Goal: Task Accomplishment & Management: Manage account settings

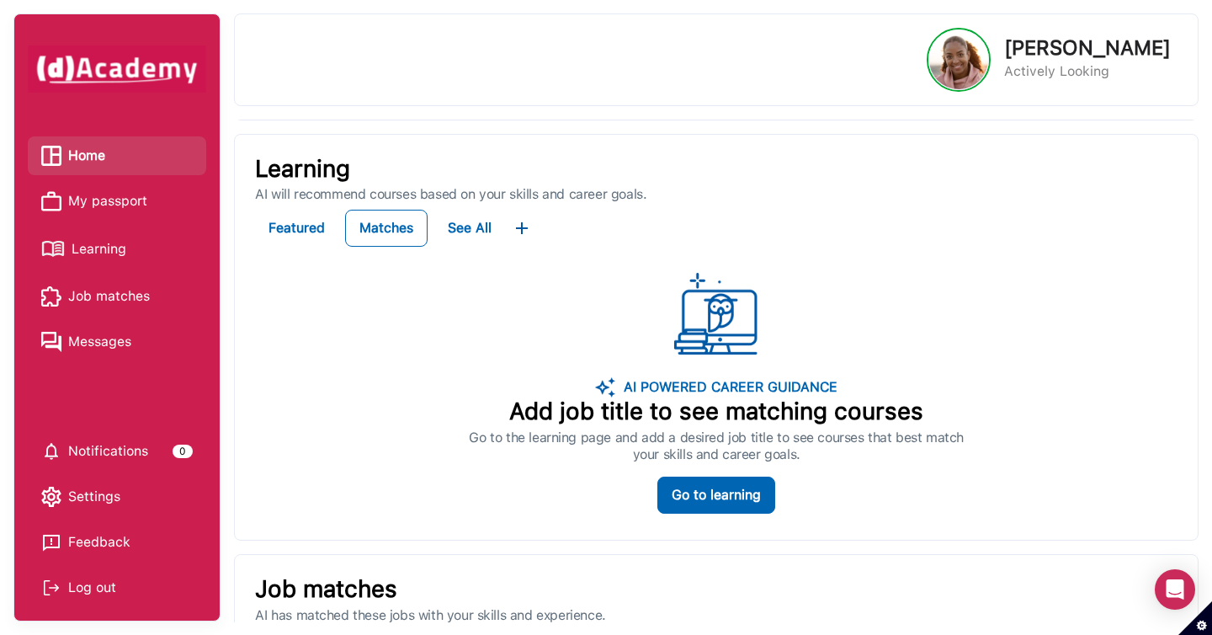
scroll to position [167, 0]
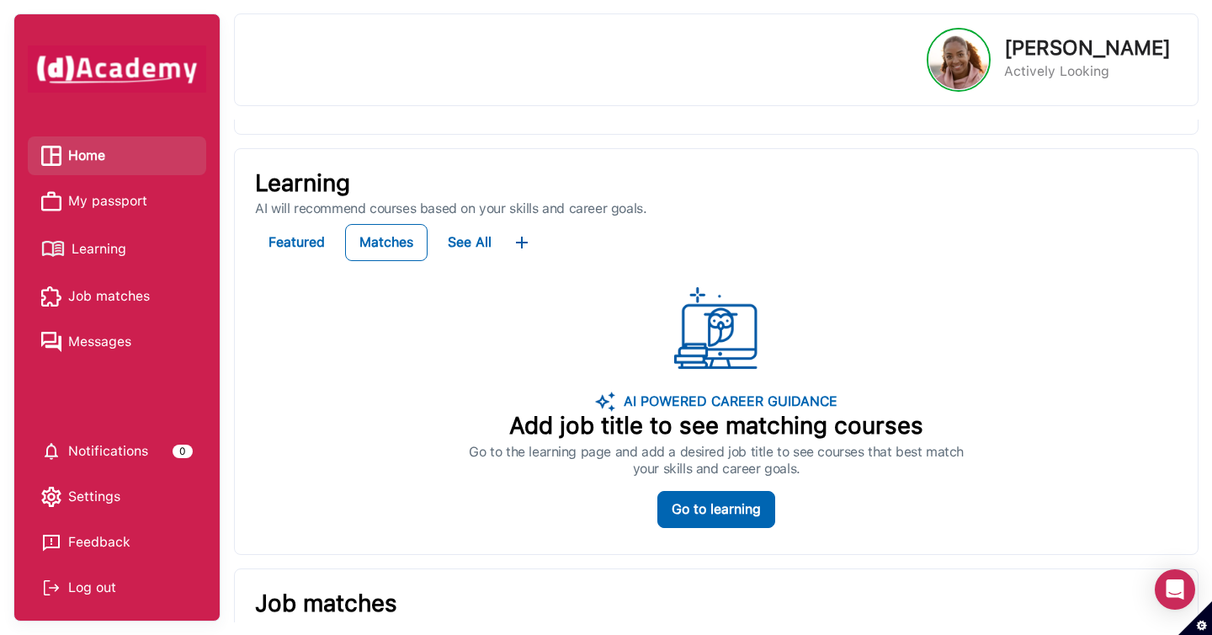
click at [101, 252] on span "Learning" at bounding box center [99, 249] width 55 height 25
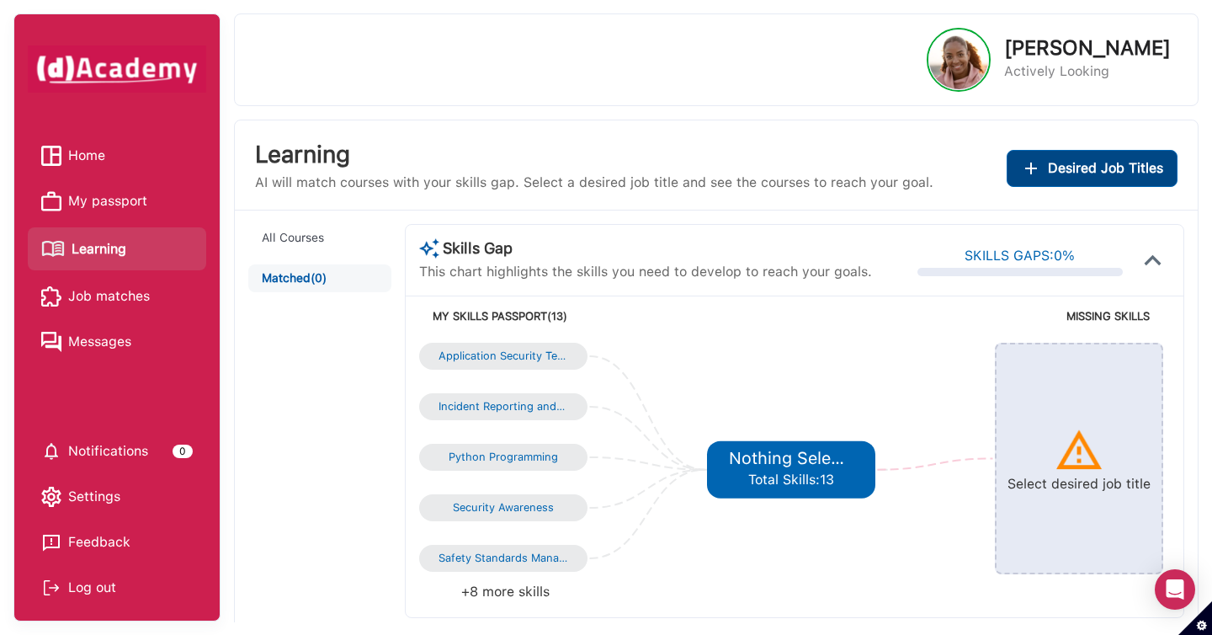
click at [1036, 173] on img "Add desired job titles" at bounding box center [1031, 168] width 20 height 20
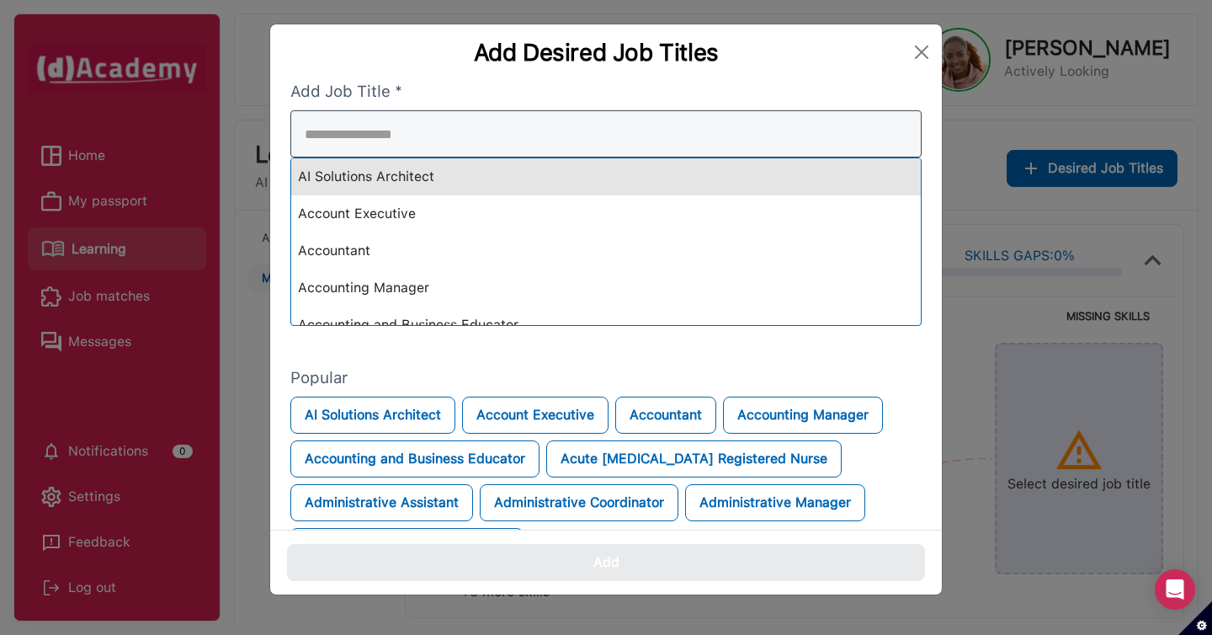
click at [813, 189] on div "AI Solutions Architect Account Executive Accountant Accounting Manager Accounti…" at bounding box center [605, 217] width 631 height 215
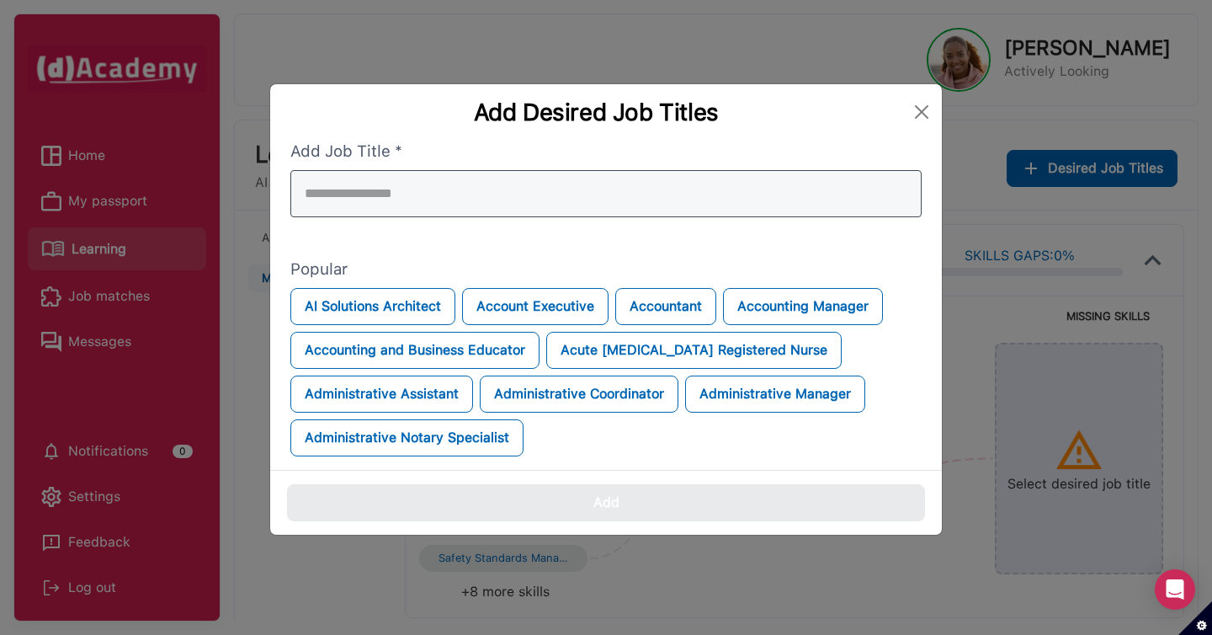
click at [813, 189] on input "search" at bounding box center [605, 193] width 631 height 47
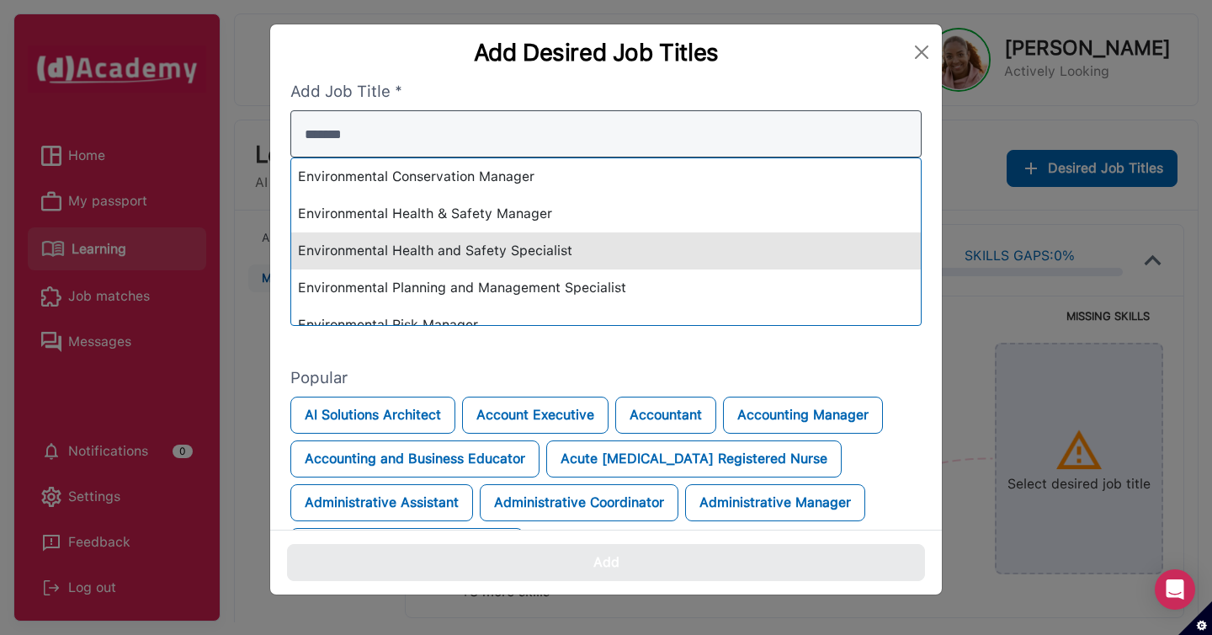
scroll to position [19, 0]
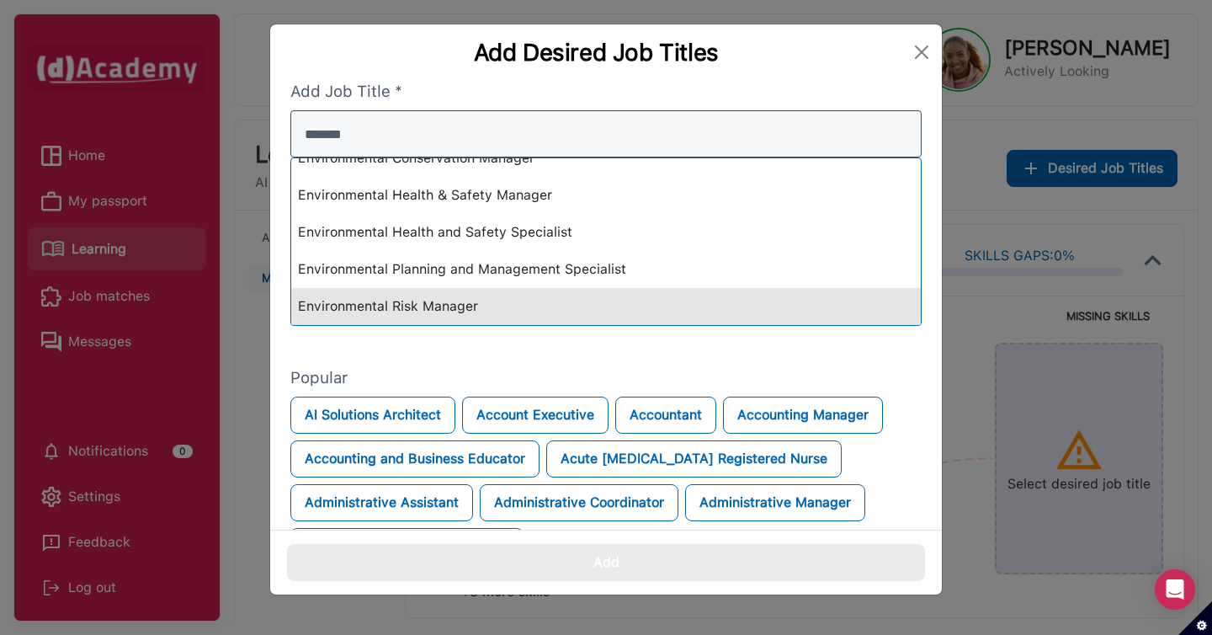
type input "*******"
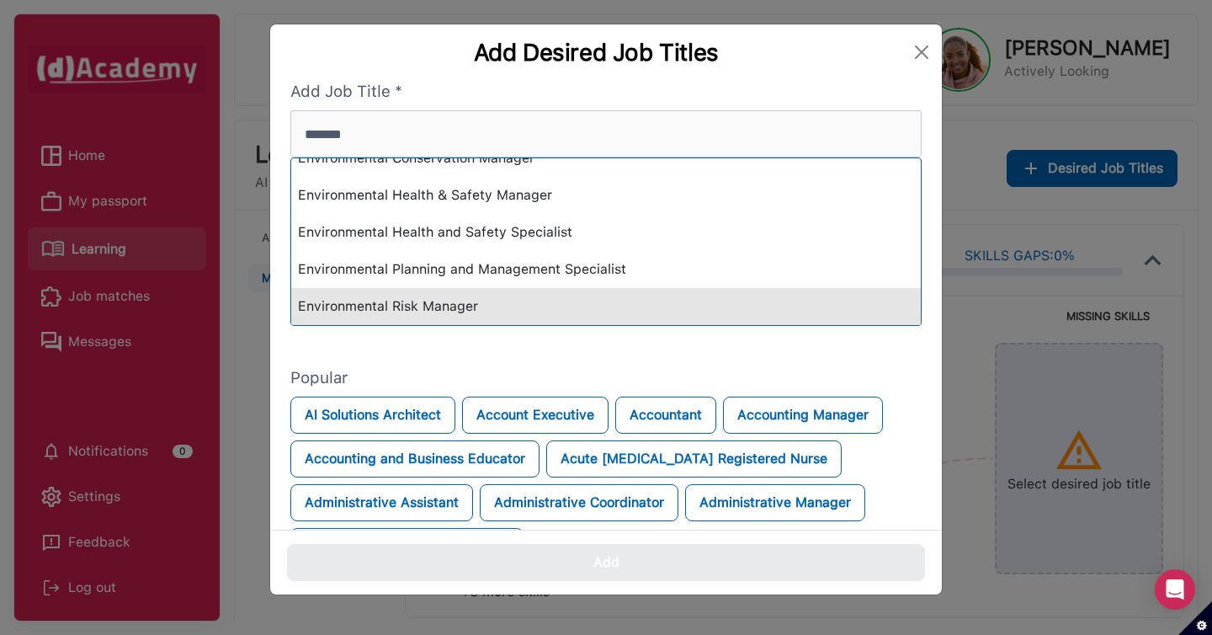
click at [648, 300] on div "Environmental Risk Manager" at bounding box center [606, 306] width 630 height 37
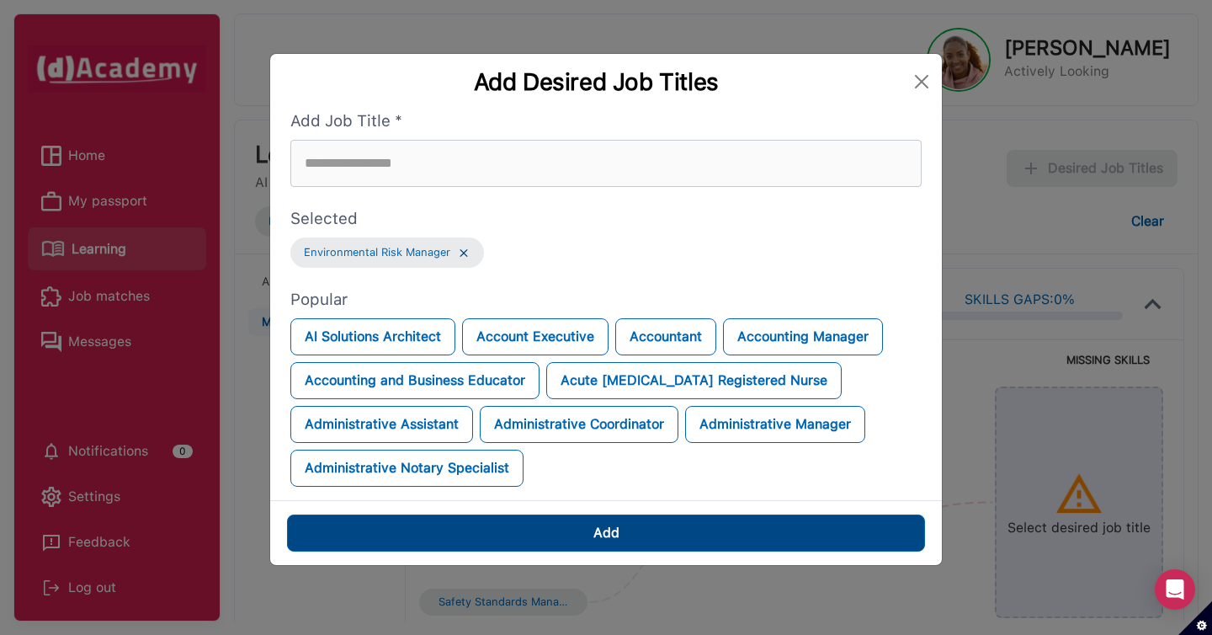
click at [628, 519] on button "Add" at bounding box center [606, 532] width 638 height 37
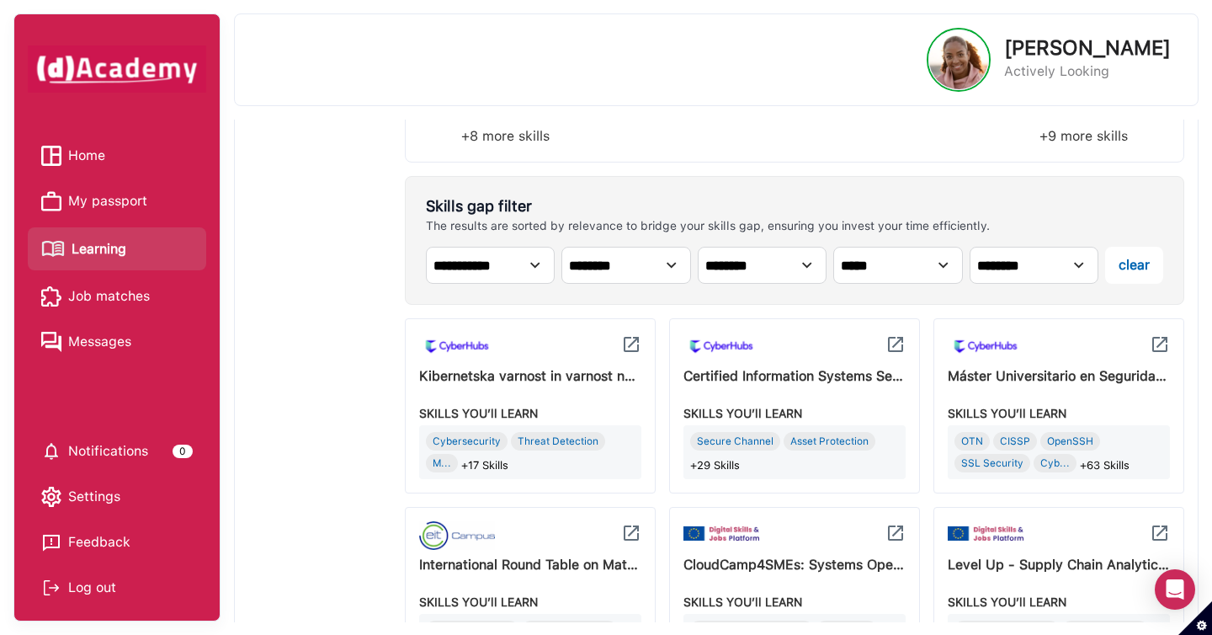
scroll to position [0, 0]
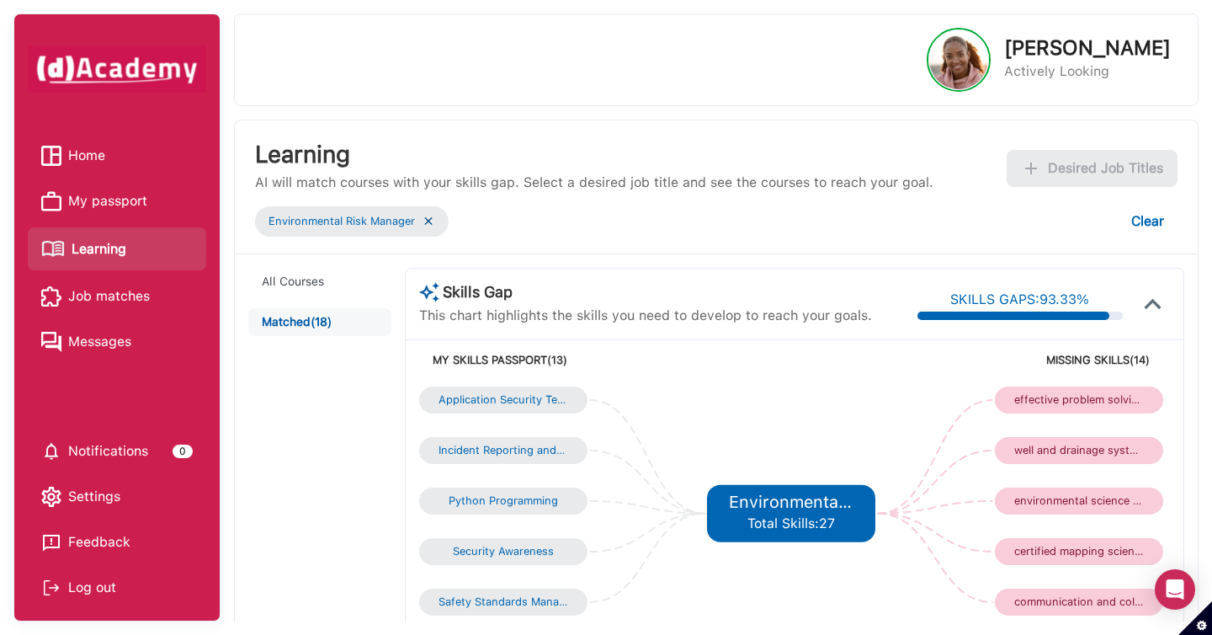
click at [94, 161] on span "Home" at bounding box center [86, 155] width 37 height 25
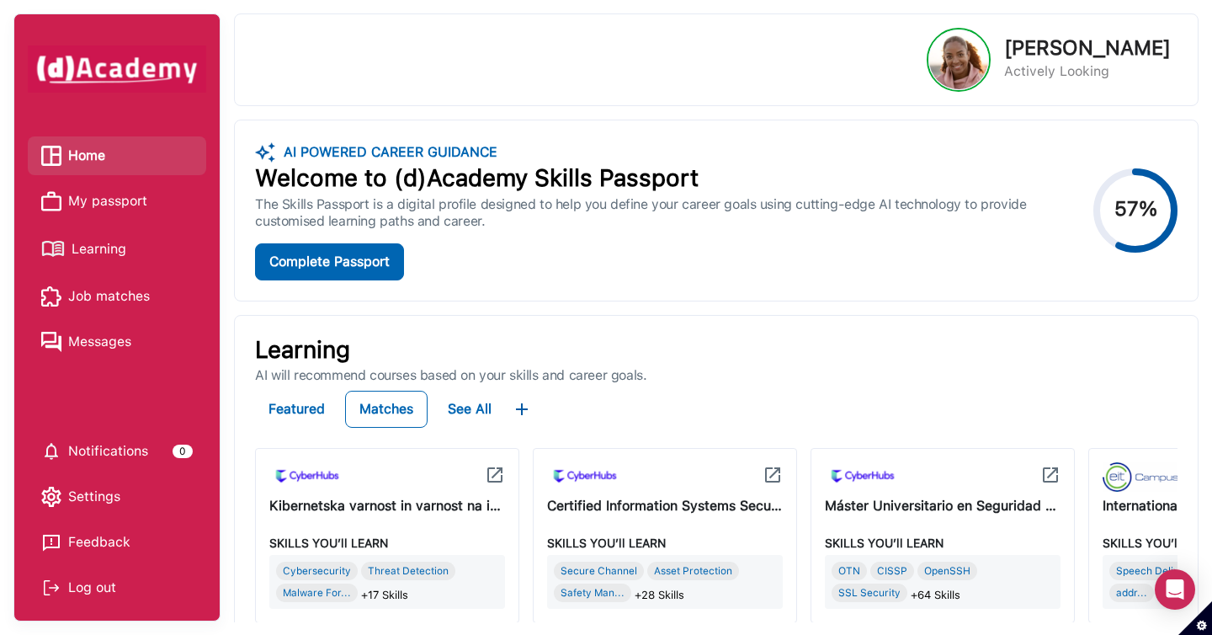
click at [123, 206] on span "My passport" at bounding box center [107, 201] width 79 height 25
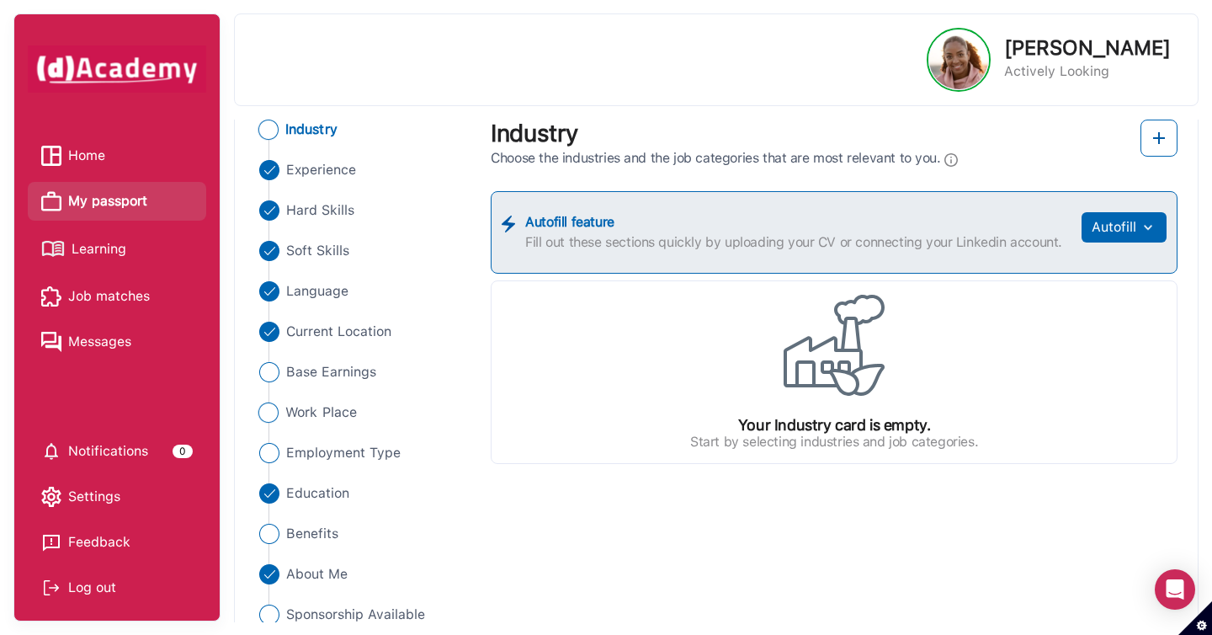
scroll to position [200, 0]
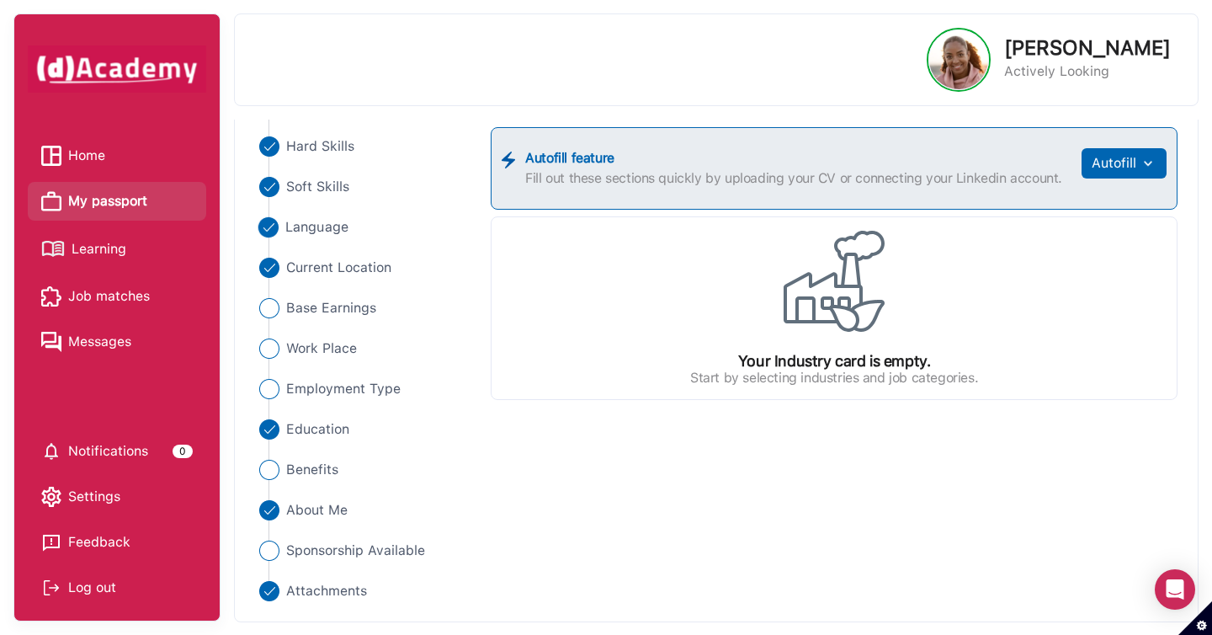
click at [309, 235] on span "Language" at bounding box center [316, 227] width 63 height 20
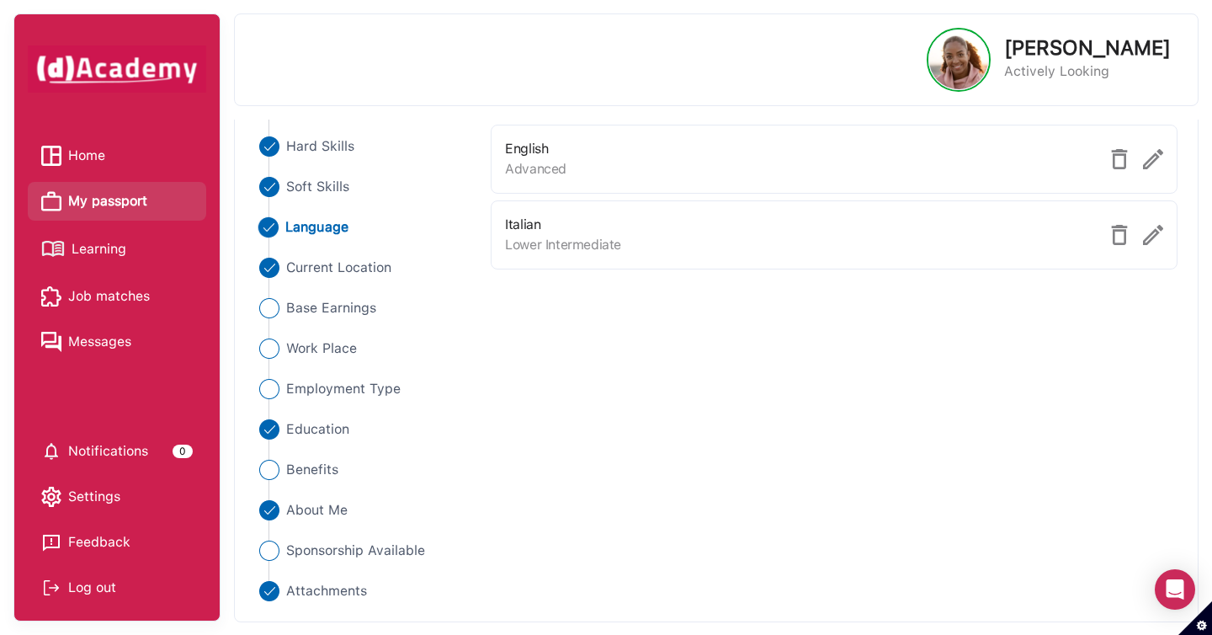
scroll to position [0, 0]
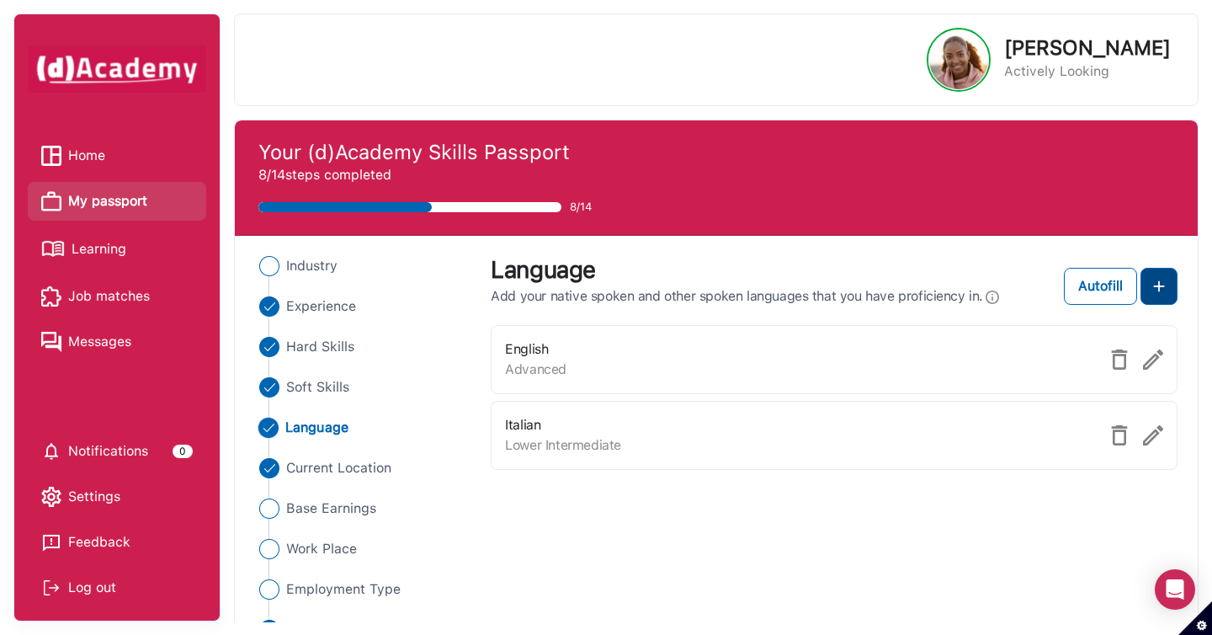
click at [1170, 284] on button at bounding box center [1158, 286] width 37 height 37
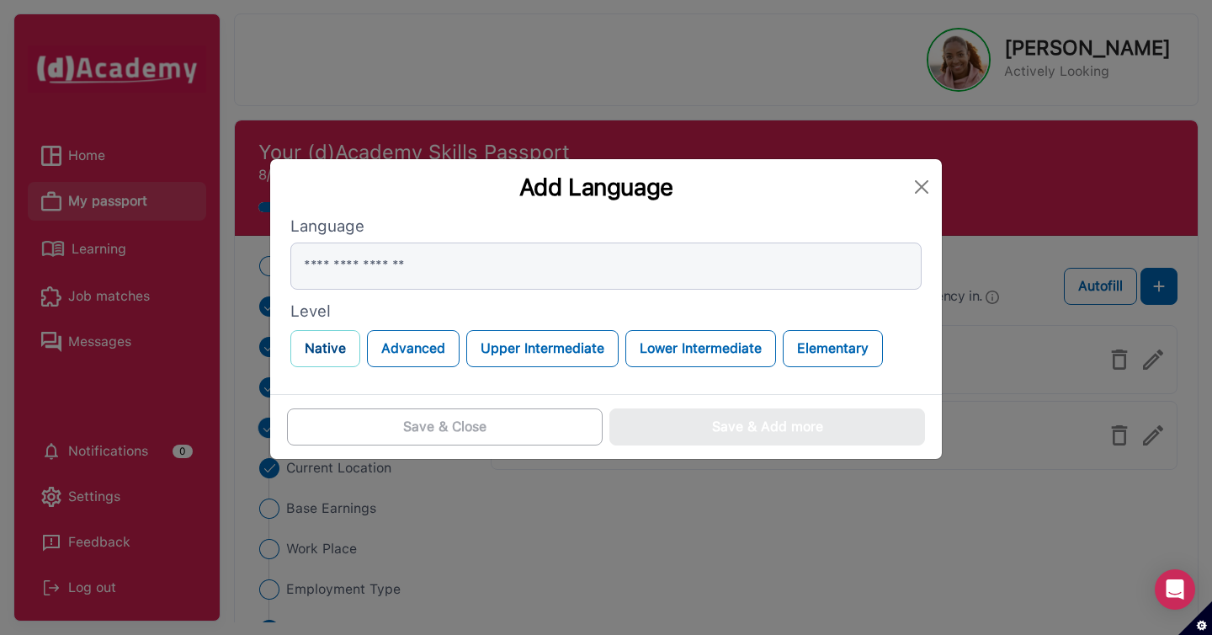
click at [312, 355] on button "Native" at bounding box center [325, 348] width 70 height 37
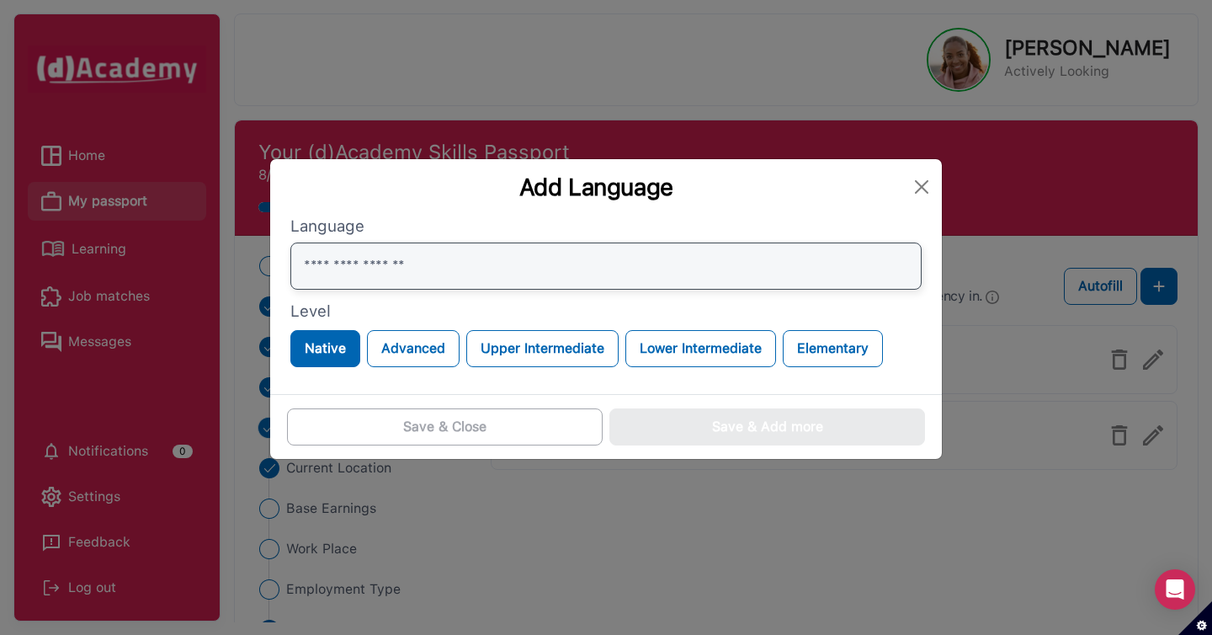
click at [391, 281] on input "text" at bounding box center [605, 265] width 631 height 47
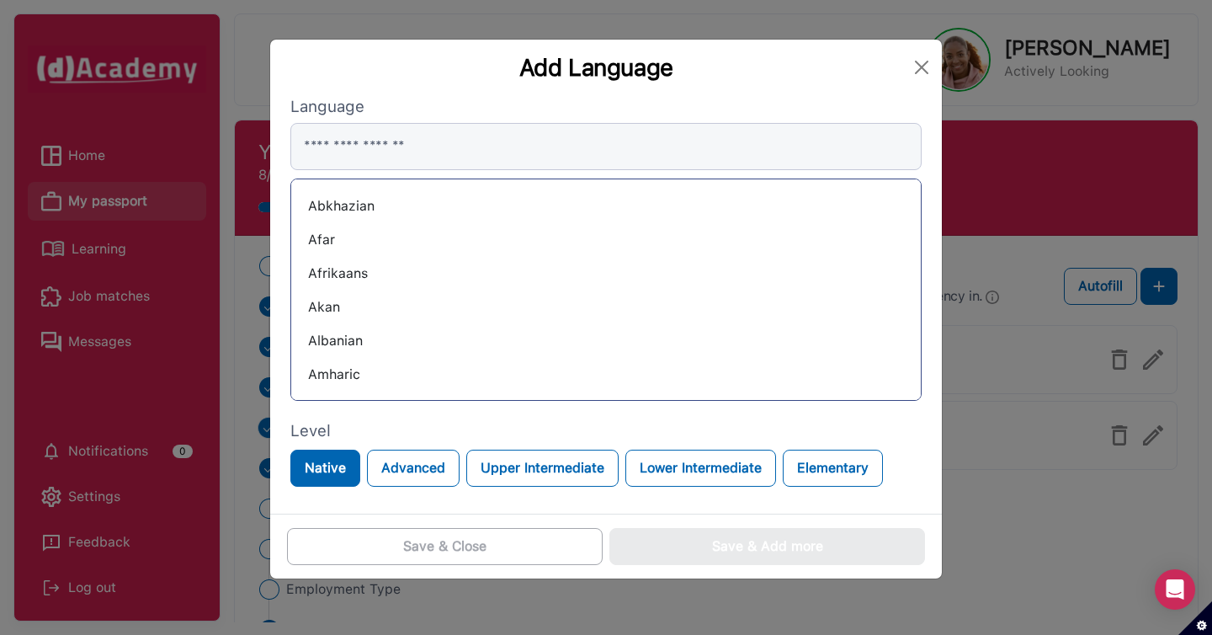
click at [343, 210] on div "Abkhazian" at bounding box center [606, 206] width 603 height 27
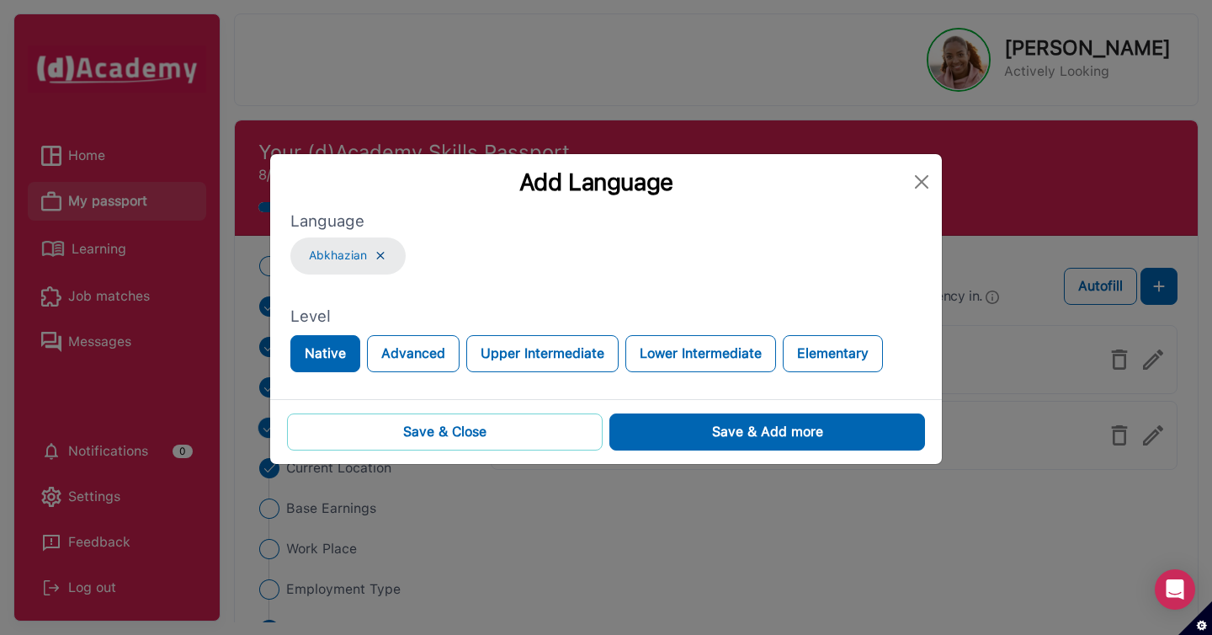
drag, startPoint x: 550, startPoint y: 430, endPoint x: 595, endPoint y: 459, distance: 53.0
click at [550, 430] on button "Save & Close" at bounding box center [445, 431] width 316 height 37
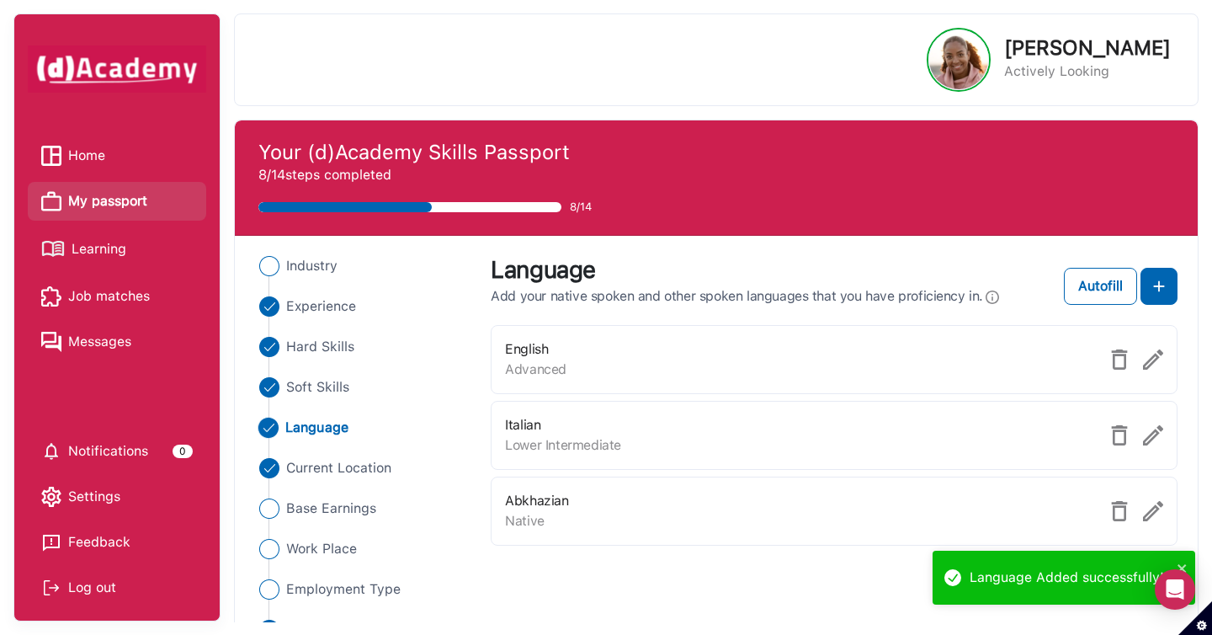
click at [108, 284] on span "Job matches" at bounding box center [109, 296] width 82 height 25
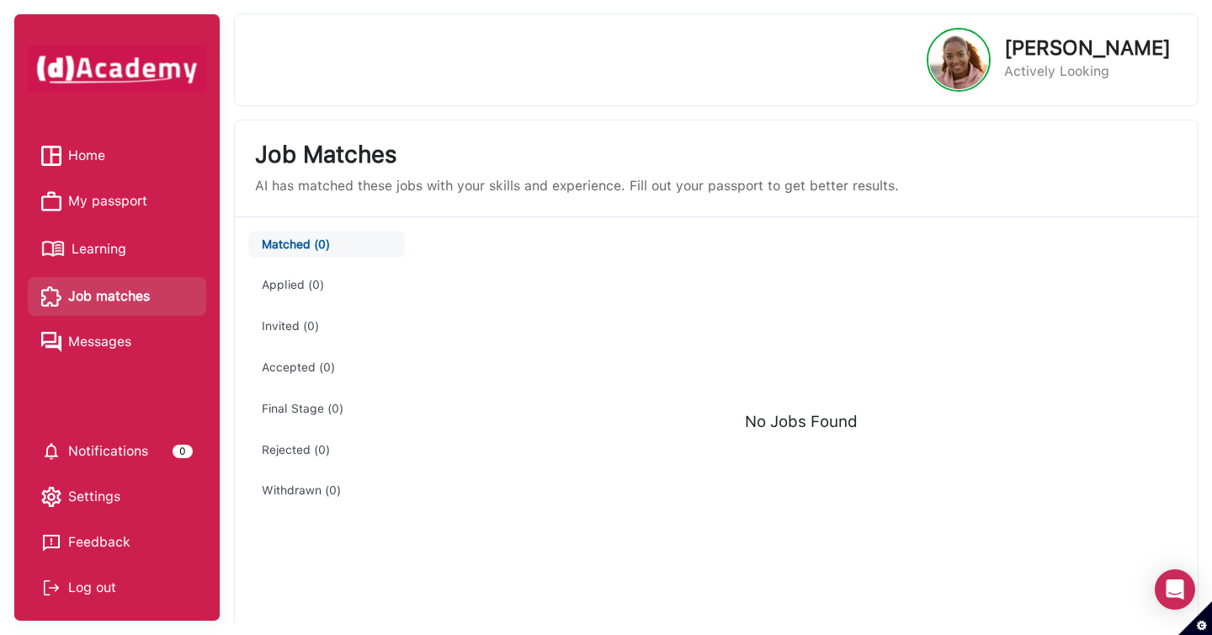
click at [107, 252] on span "Learning" at bounding box center [99, 249] width 55 height 25
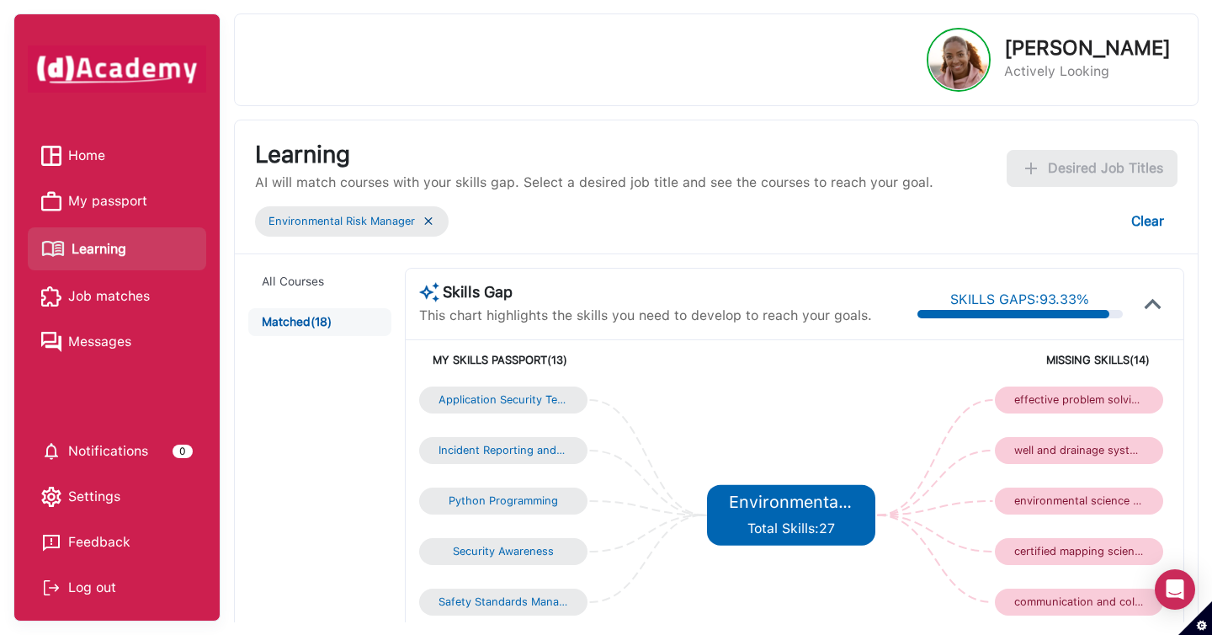
click at [121, 204] on span "My passport" at bounding box center [107, 201] width 79 height 25
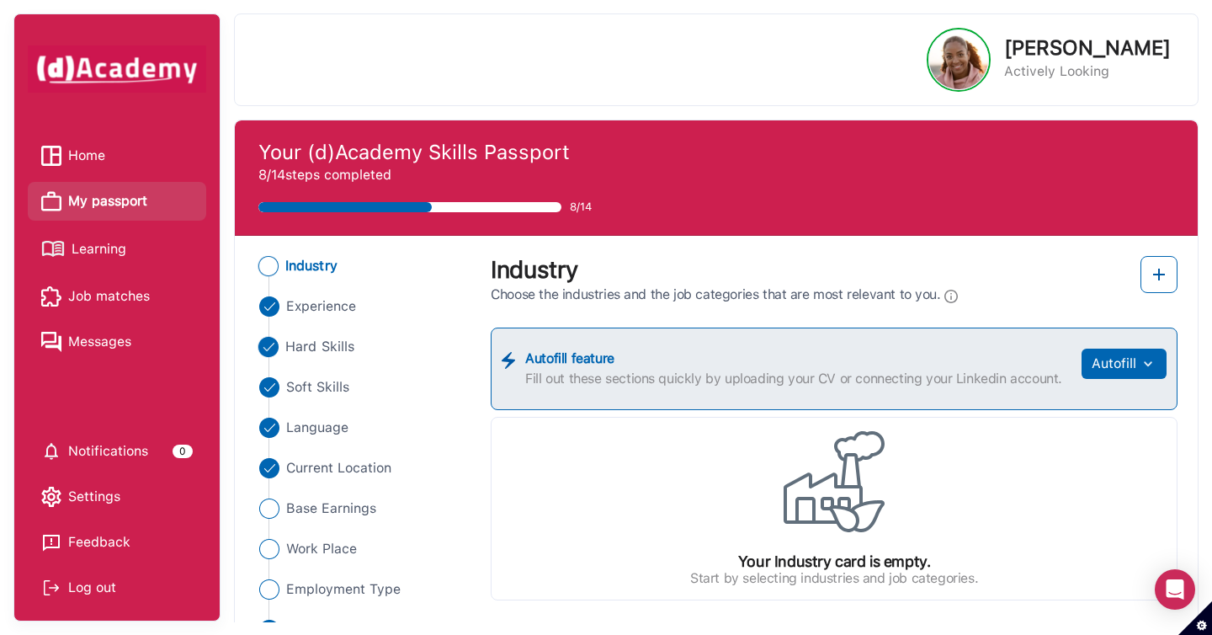
scroll to position [8, 0]
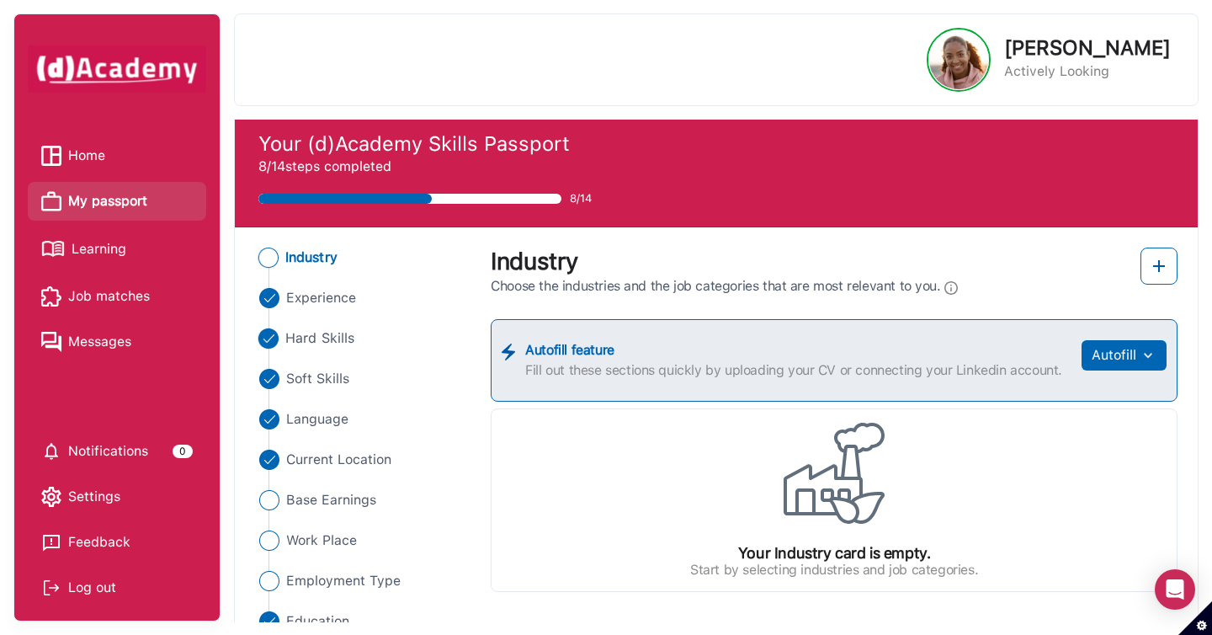
click at [350, 341] on span "Hard Skills" at bounding box center [319, 338] width 69 height 20
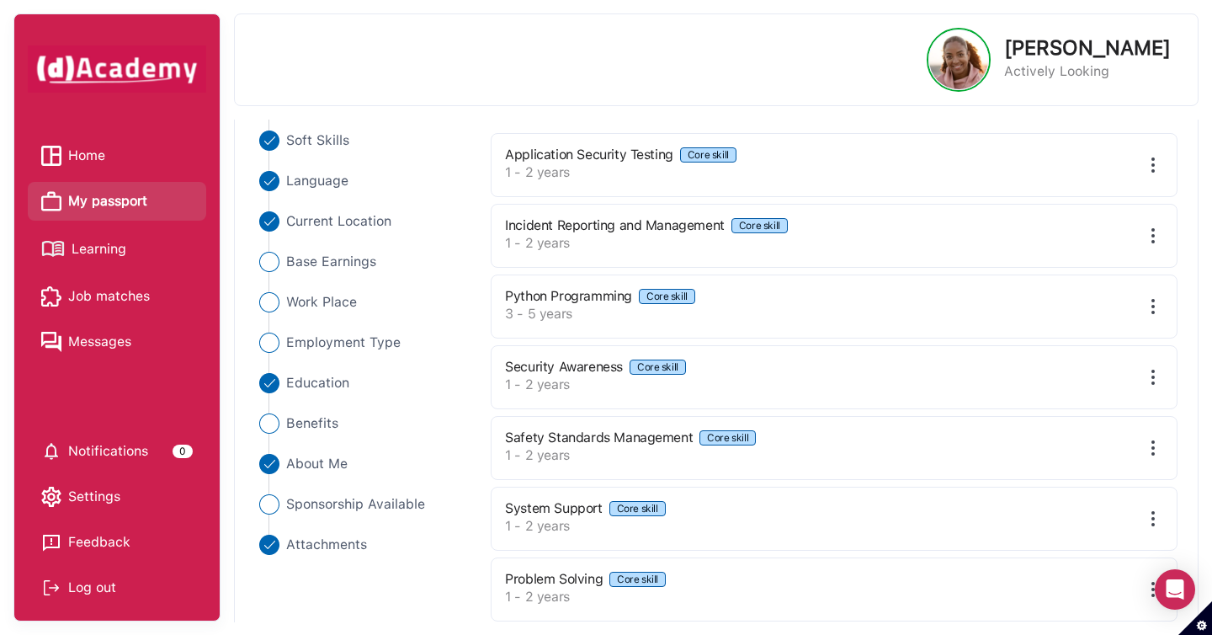
scroll to position [109, 0]
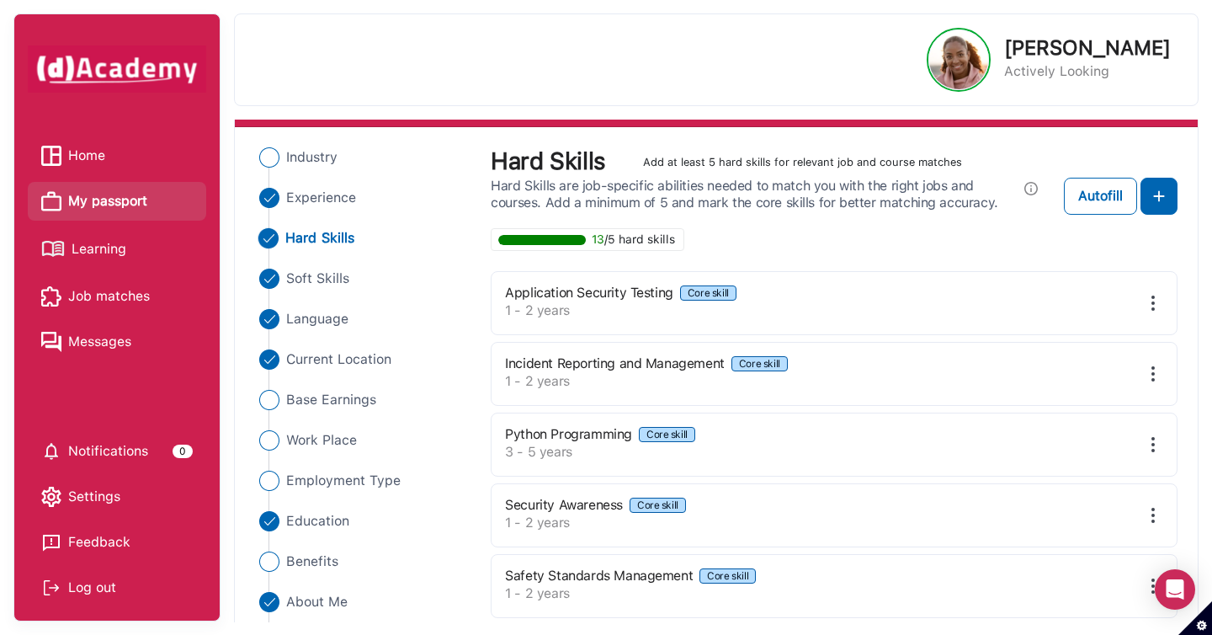
click at [348, 410] on ul "Industry Experience Hard Skills Soft Skills Language Current Location Base Earn…" at bounding box center [362, 419] width 215 height 545
click at [346, 406] on span "Base Earnings" at bounding box center [330, 400] width 91 height 20
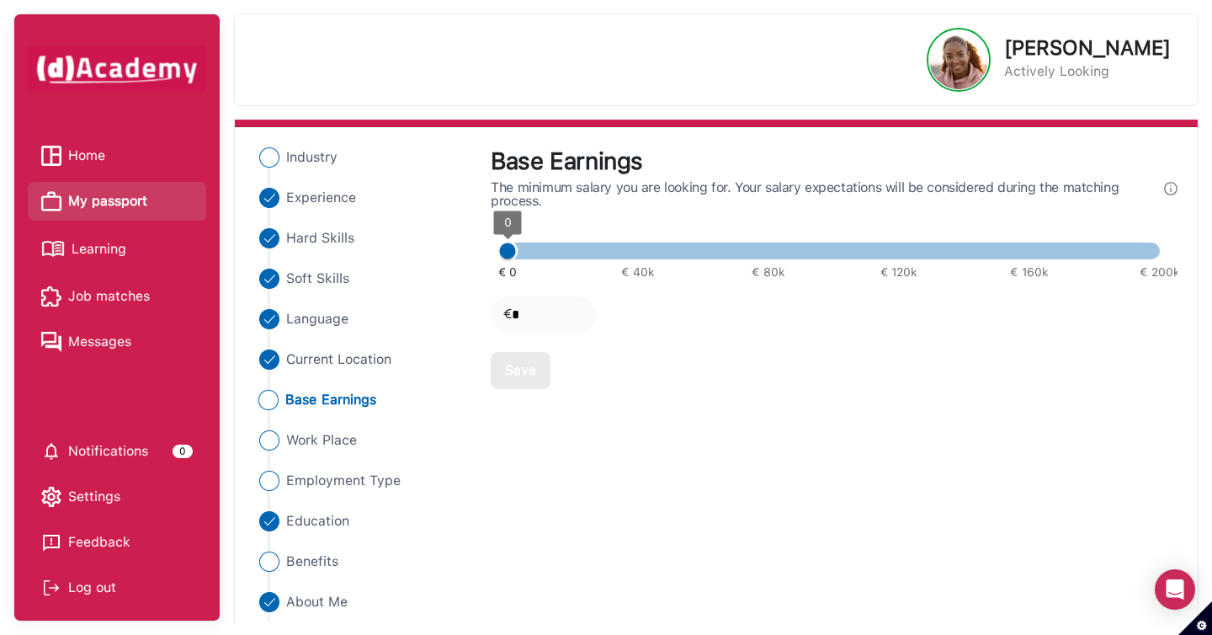
type input "*****"
click at [613, 250] on span at bounding box center [834, 250] width 652 height 17
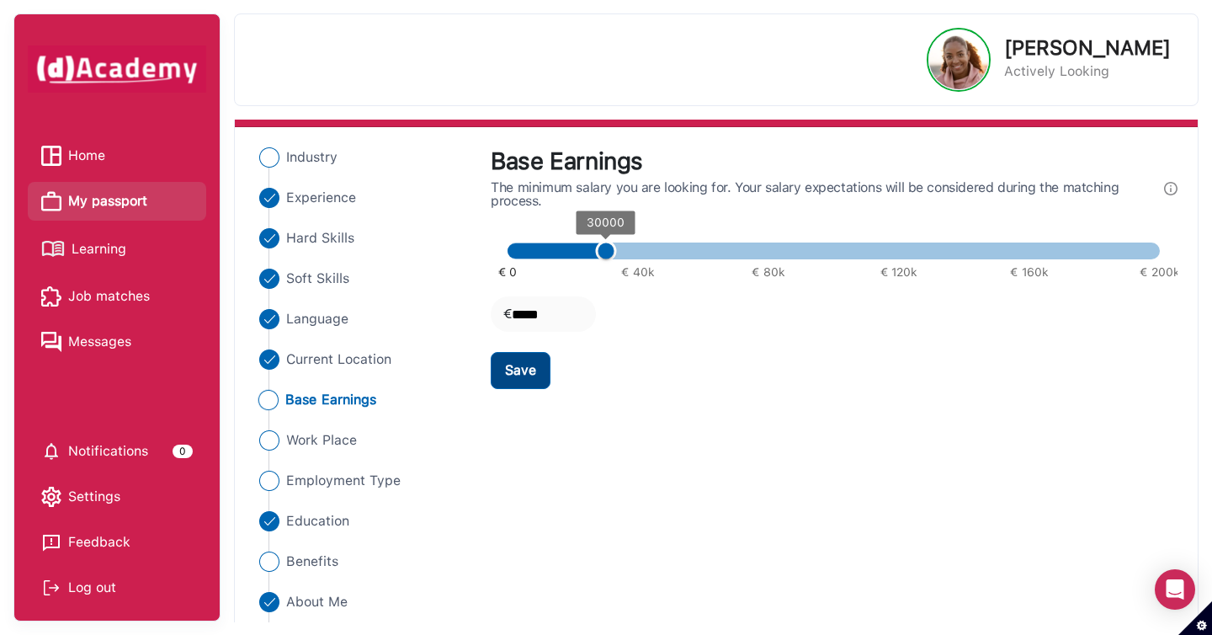
click at [538, 366] on button "Save" at bounding box center [521, 370] width 60 height 37
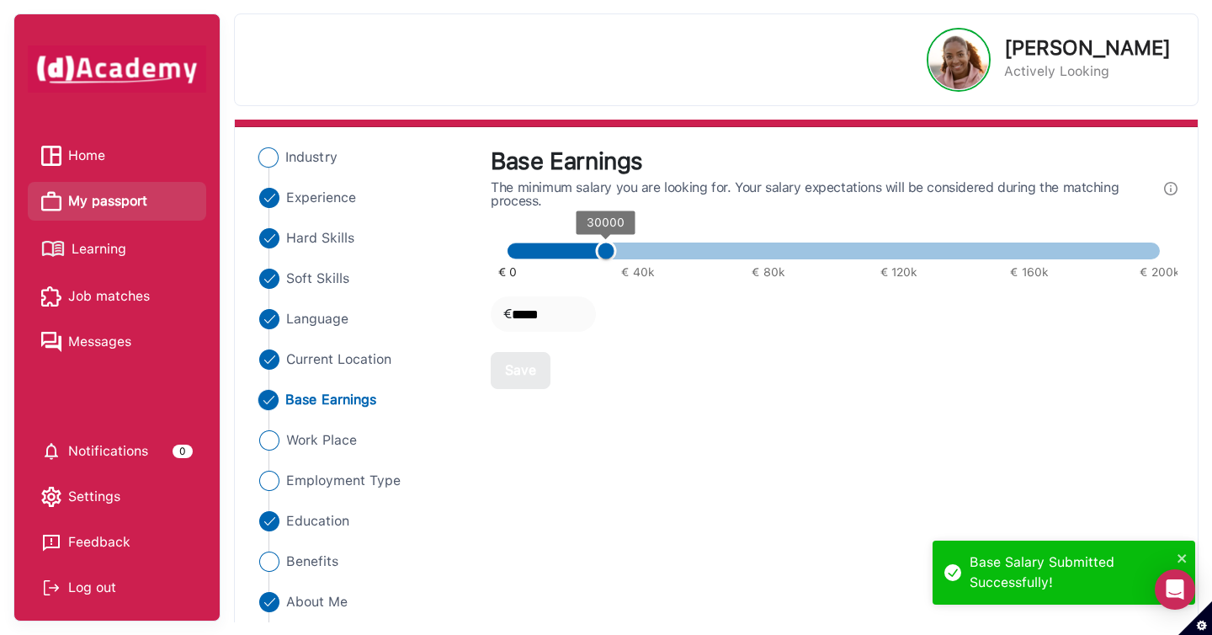
click at [292, 151] on span "Industry" at bounding box center [311, 157] width 52 height 20
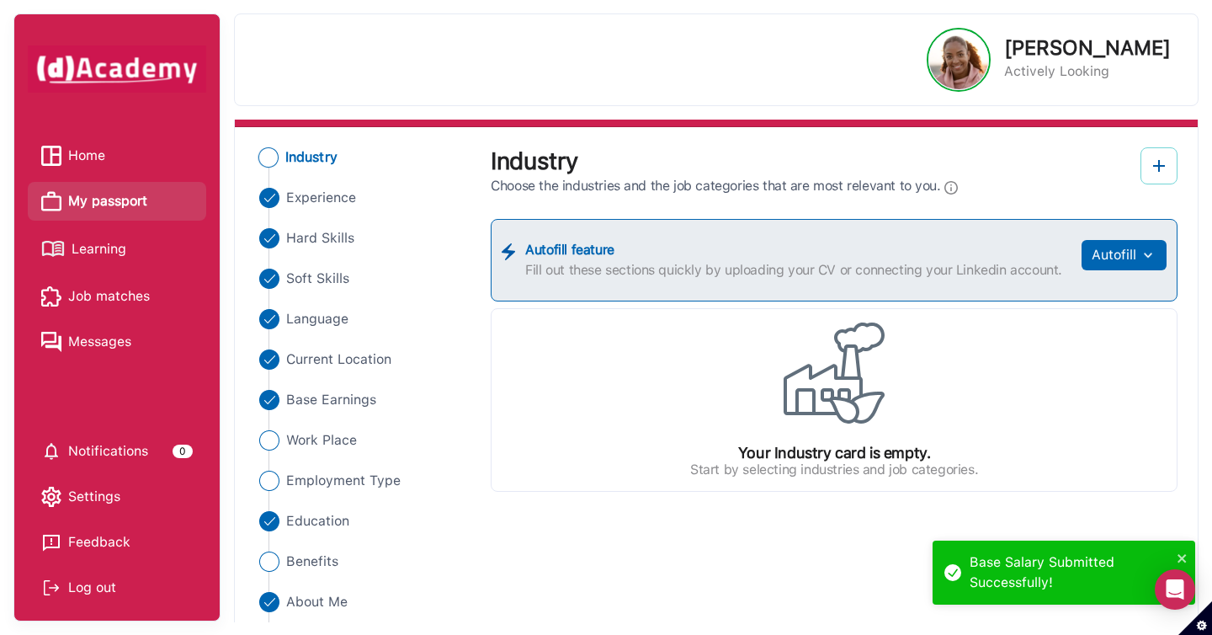
click at [1155, 170] on img at bounding box center [1159, 166] width 20 height 20
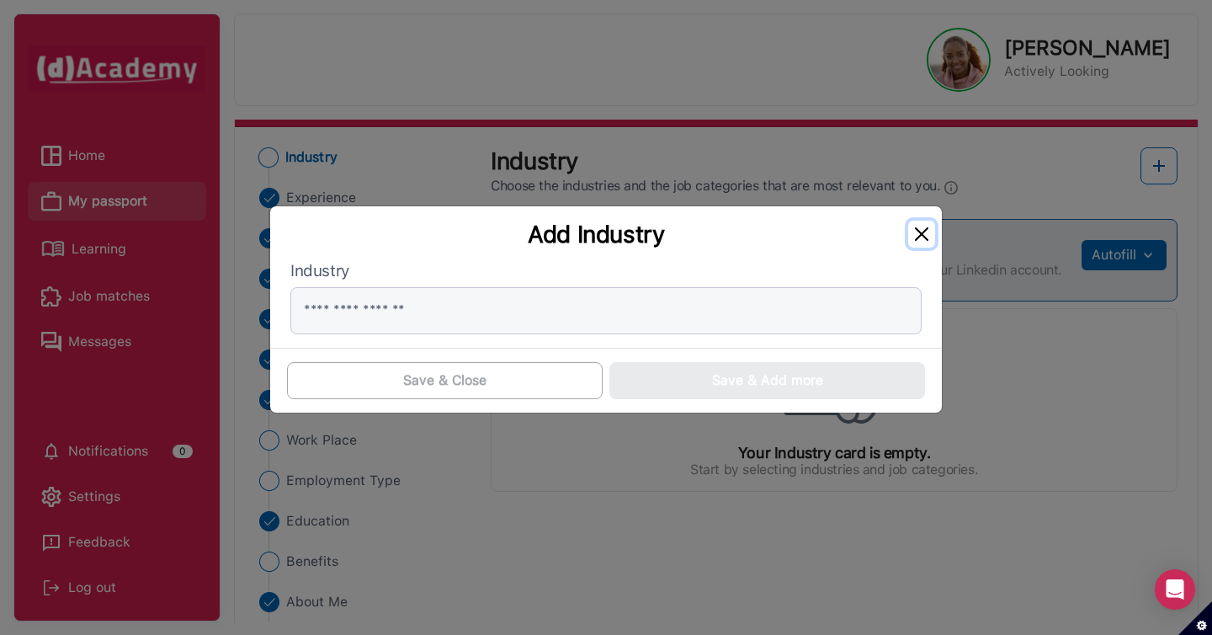
click at [925, 232] on button "Close" at bounding box center [921, 234] width 27 height 27
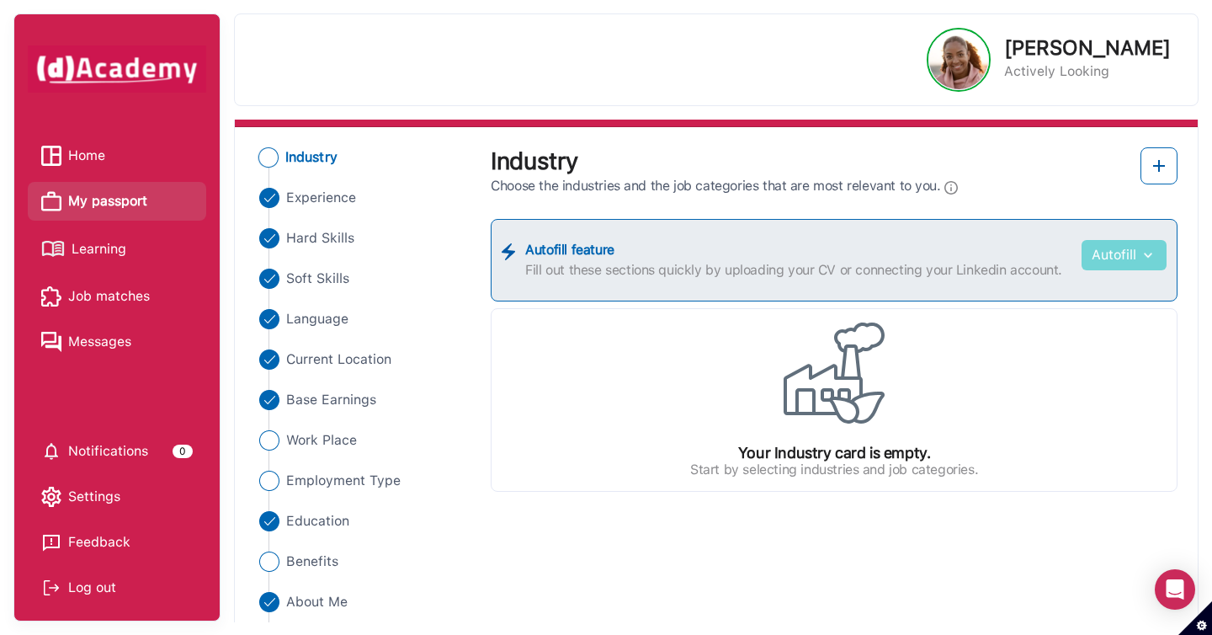
click at [1101, 261] on button "Autofill" at bounding box center [1124, 255] width 85 height 30
click at [1091, 298] on link "Upload from CV" at bounding box center [1098, 296] width 133 height 34
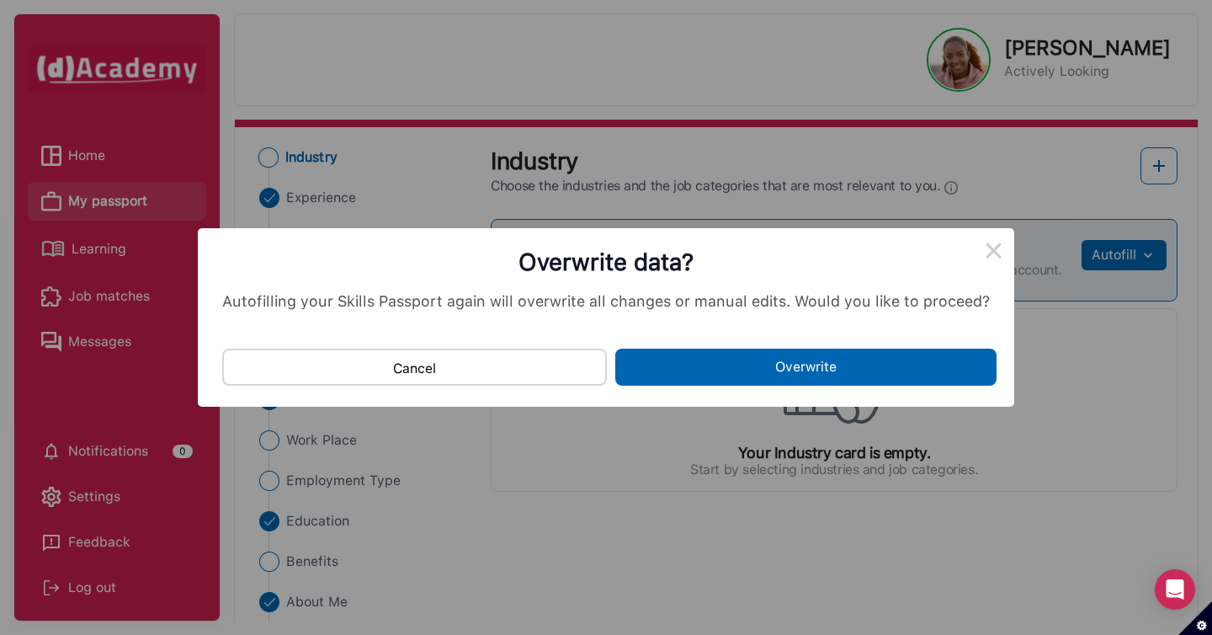
click at [832, 355] on button "Overwrite" at bounding box center [805, 366] width 381 height 37
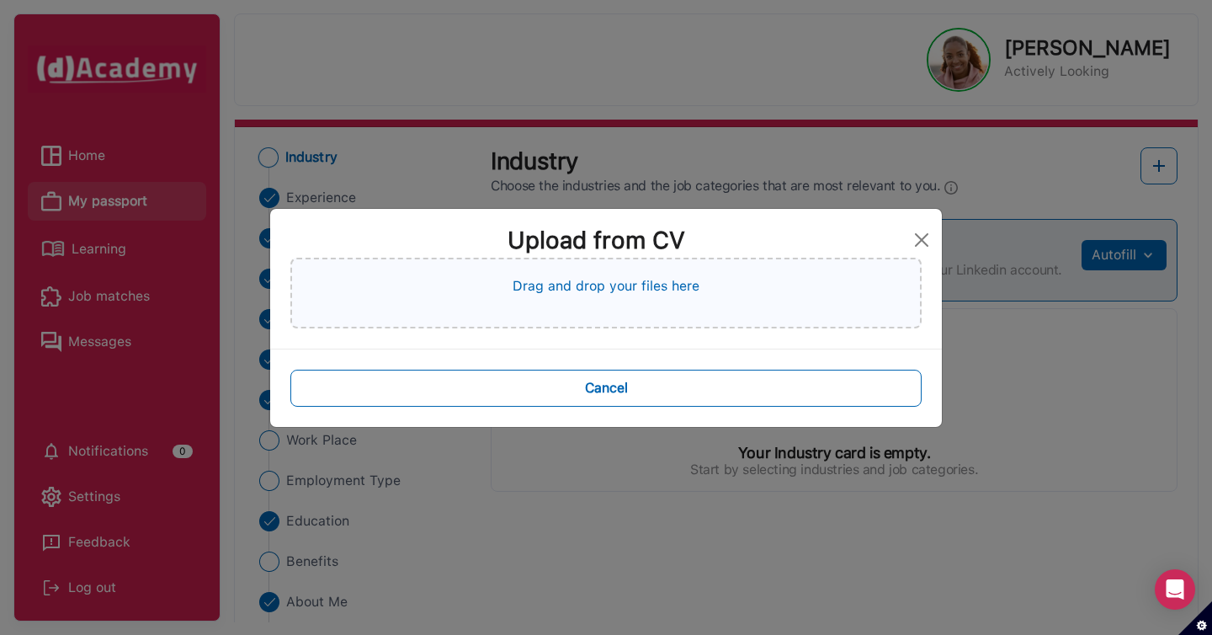
click at [804, 310] on div "Drag and drop your files here" at bounding box center [605, 293] width 631 height 71
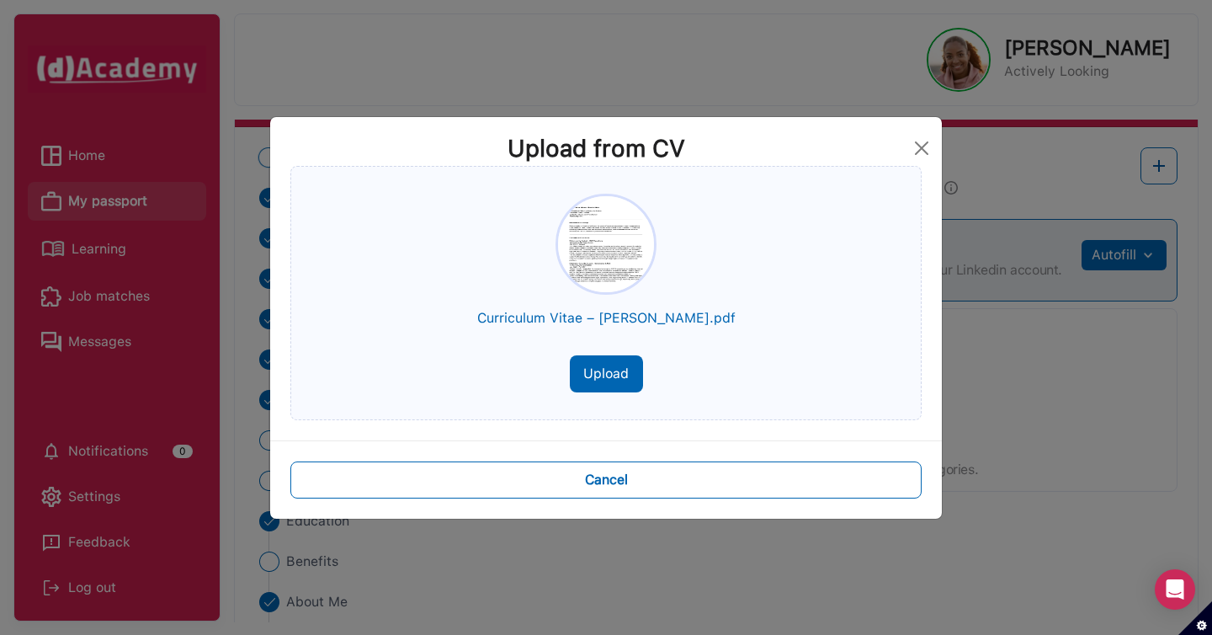
click at [601, 381] on button "Upload" at bounding box center [606, 373] width 73 height 37
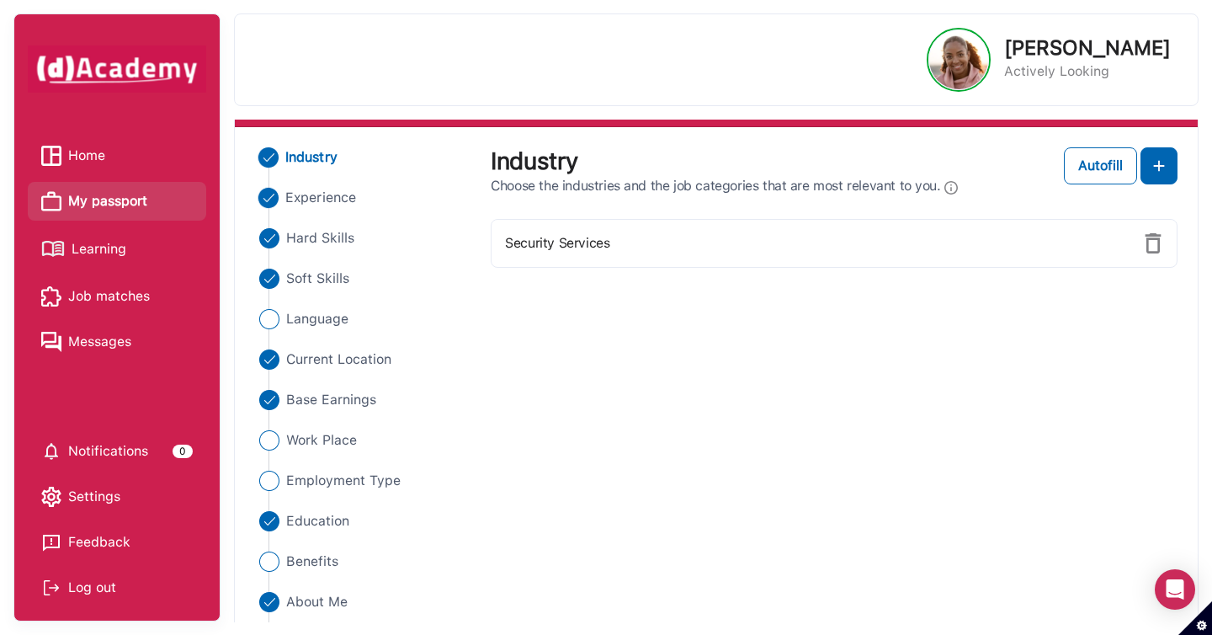
click at [322, 201] on span "Experience" at bounding box center [320, 198] width 71 height 20
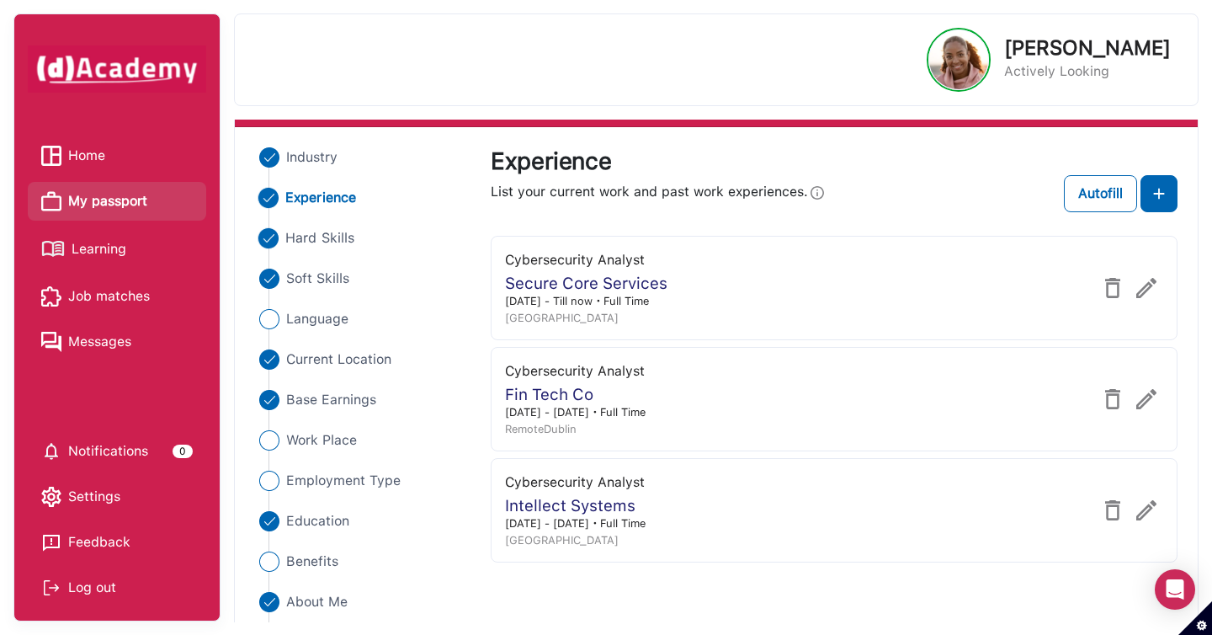
click at [321, 242] on span "Hard Skills" at bounding box center [319, 238] width 69 height 20
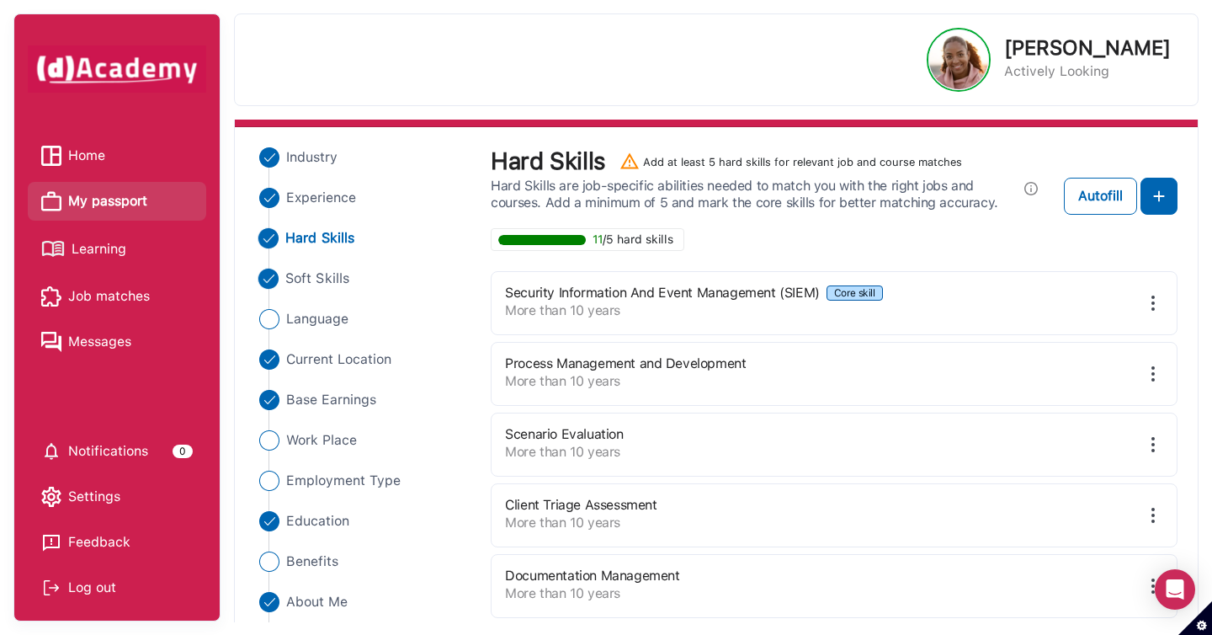
click at [322, 284] on span "Soft Skills" at bounding box center [317, 278] width 64 height 20
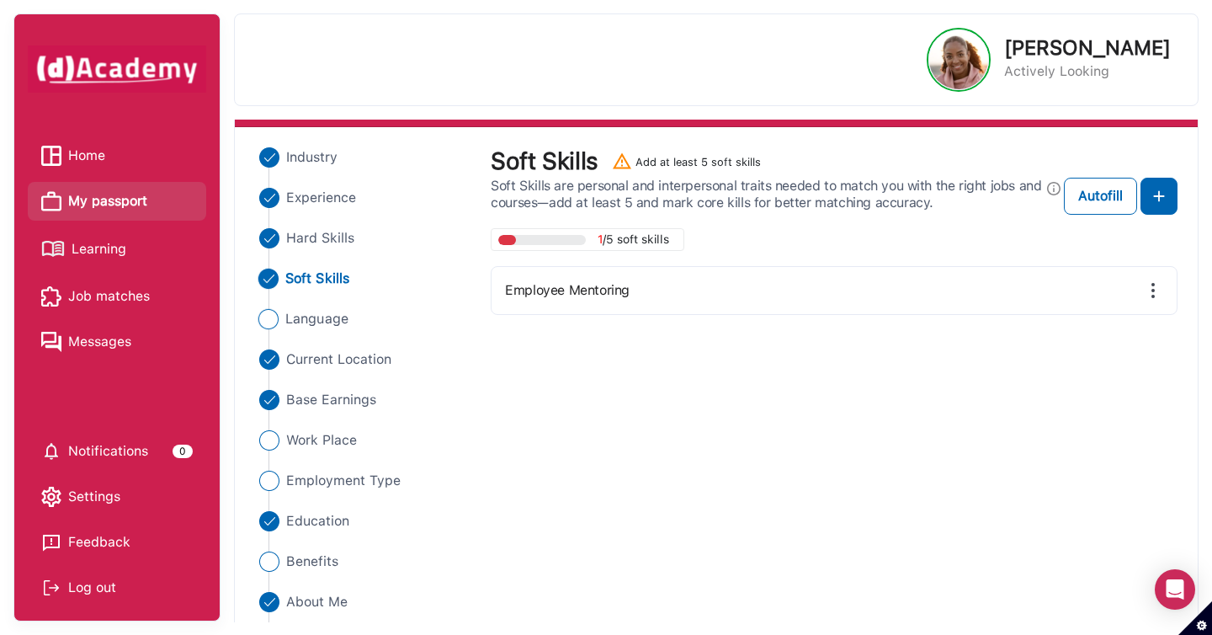
click at [321, 324] on span "Language" at bounding box center [316, 319] width 63 height 20
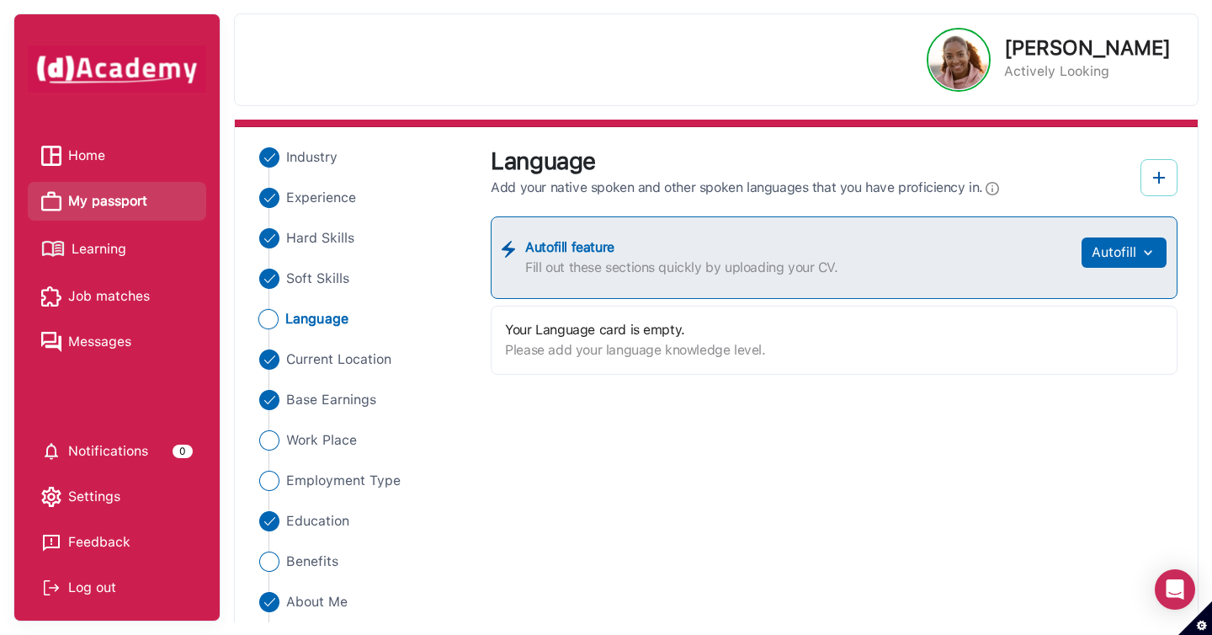
click at [1167, 168] on img at bounding box center [1159, 177] width 20 height 20
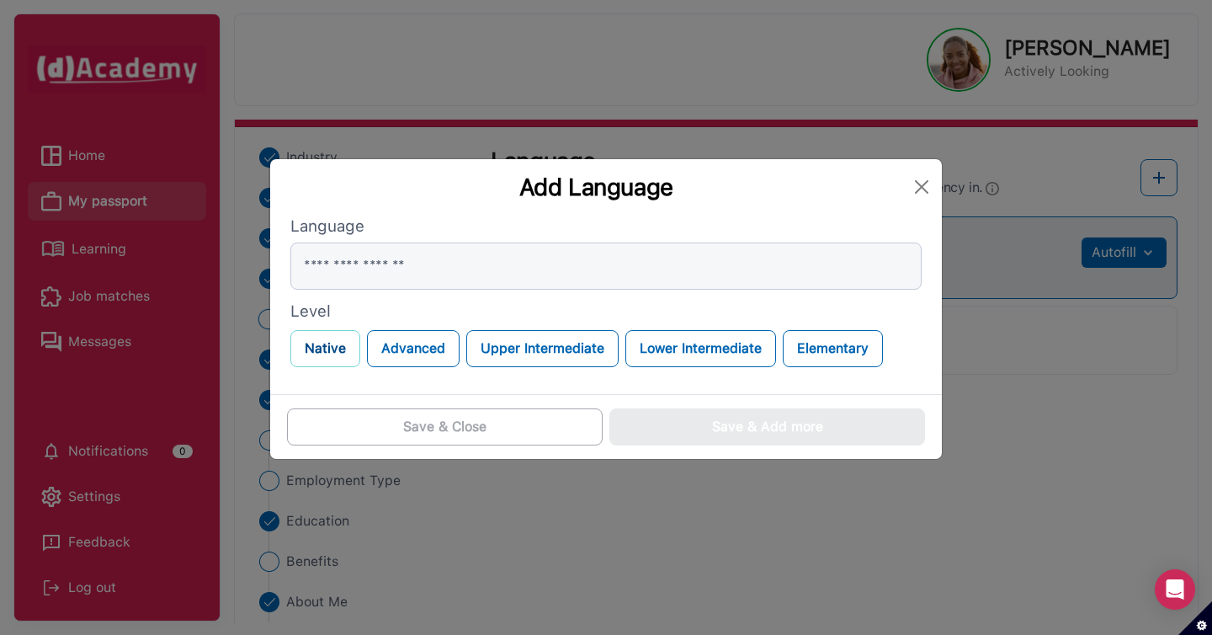
click at [327, 354] on button "Native" at bounding box center [325, 348] width 70 height 37
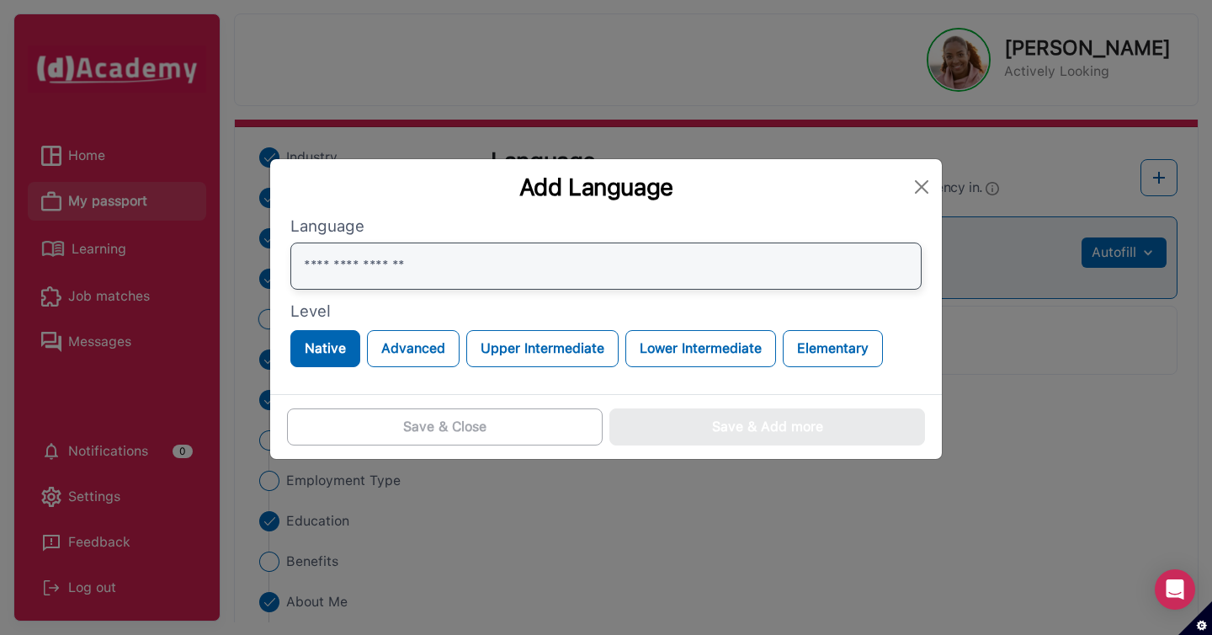
click at [353, 282] on input "text" at bounding box center [605, 265] width 631 height 47
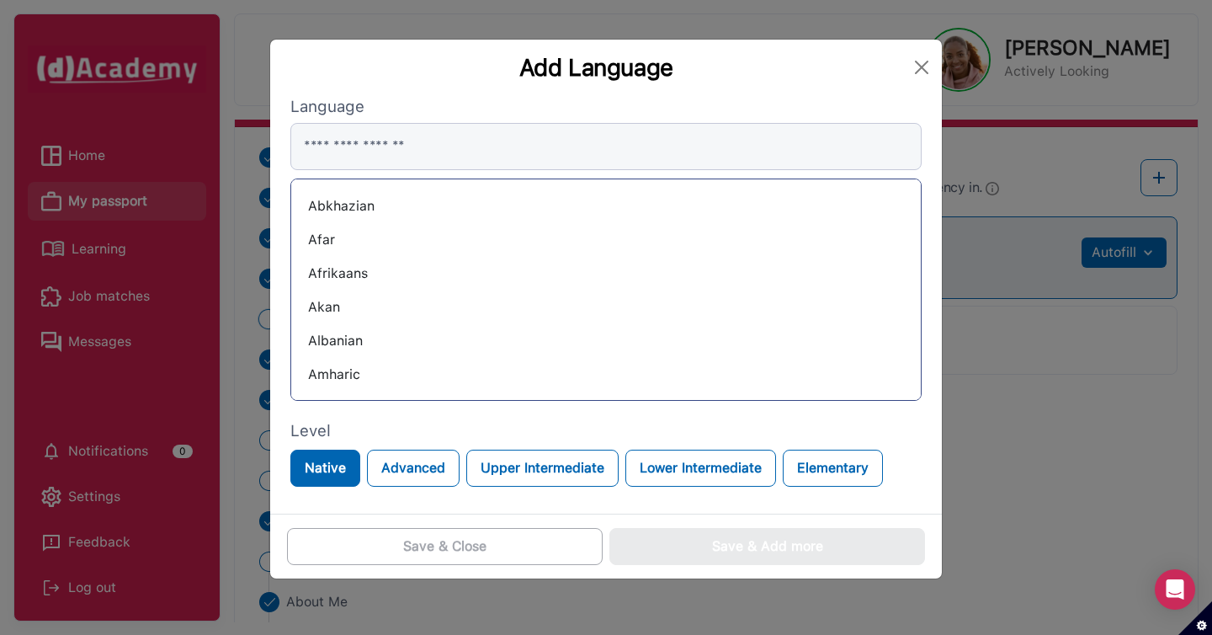
click at [348, 200] on div "Abkhazian" at bounding box center [606, 206] width 603 height 27
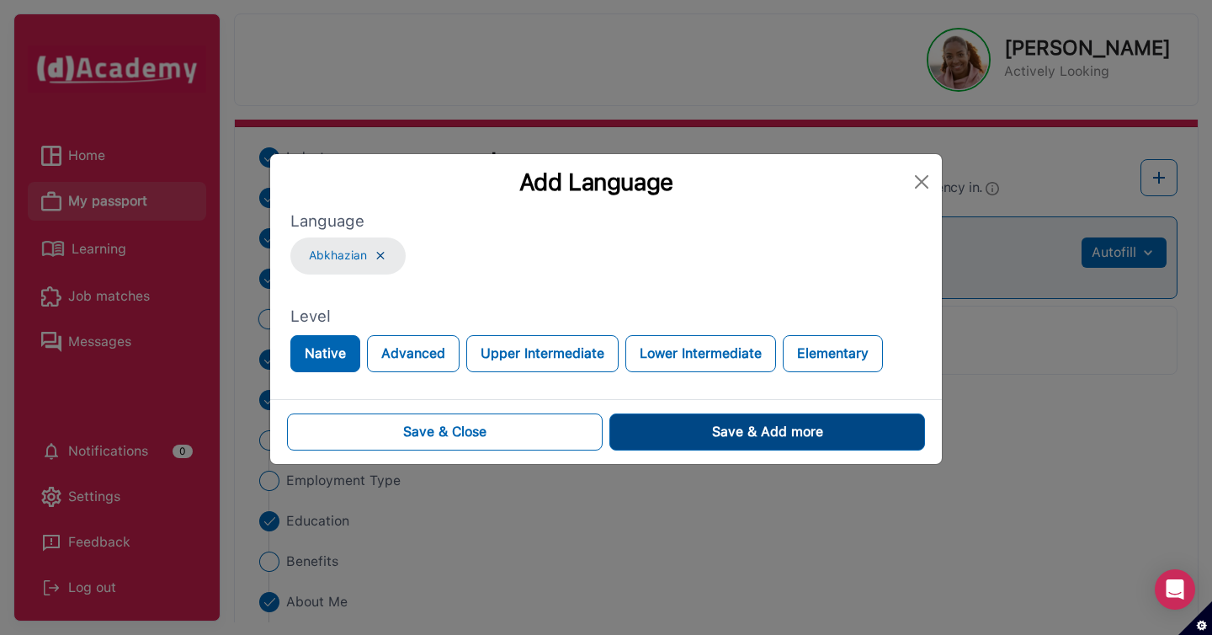
click at [698, 425] on button "Save & Add more" at bounding box center [767, 431] width 316 height 37
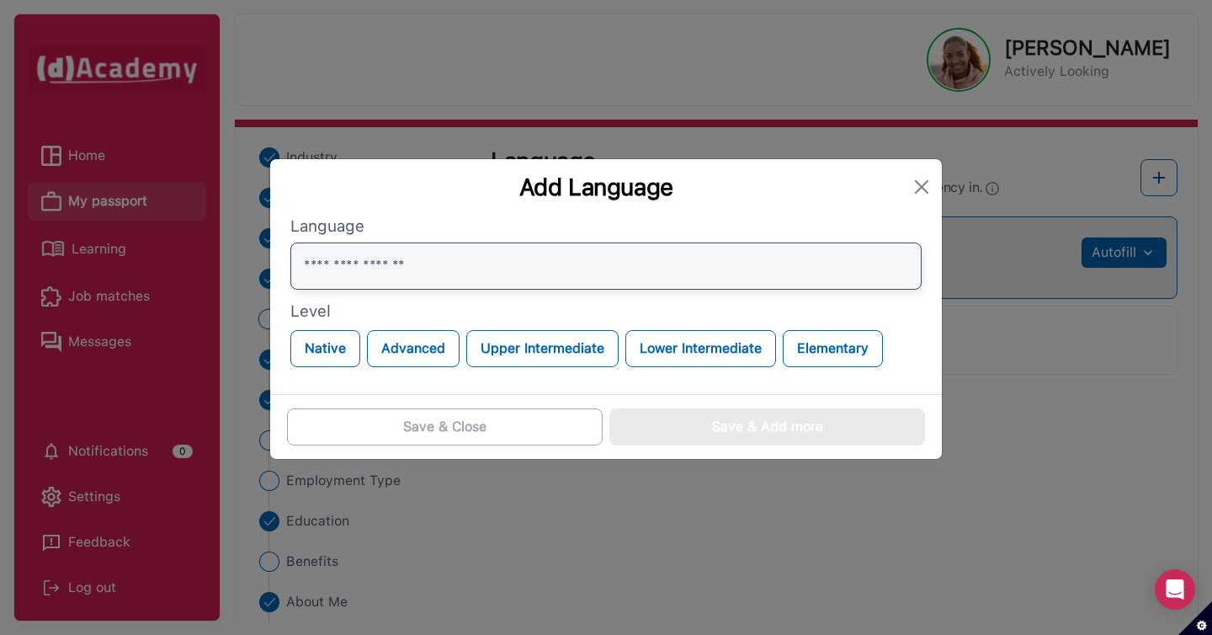
click at [520, 274] on input "text" at bounding box center [605, 265] width 631 height 47
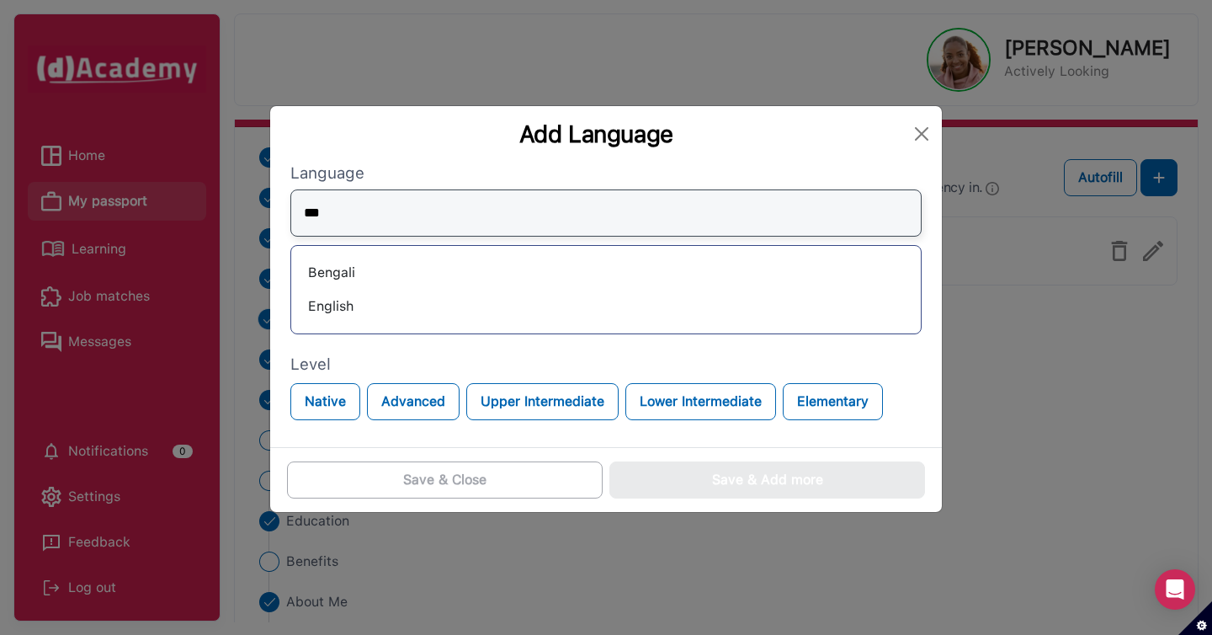
type input "***"
click at [354, 311] on div "English" at bounding box center [606, 306] width 603 height 27
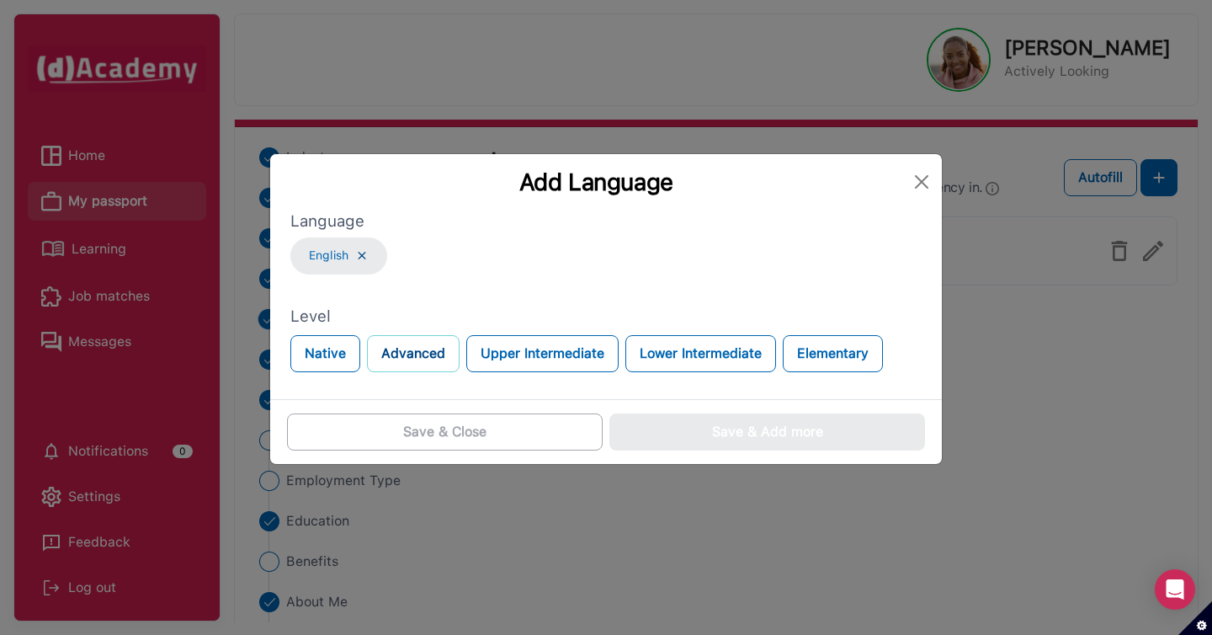
click at [423, 363] on button "Advanced" at bounding box center [413, 353] width 93 height 37
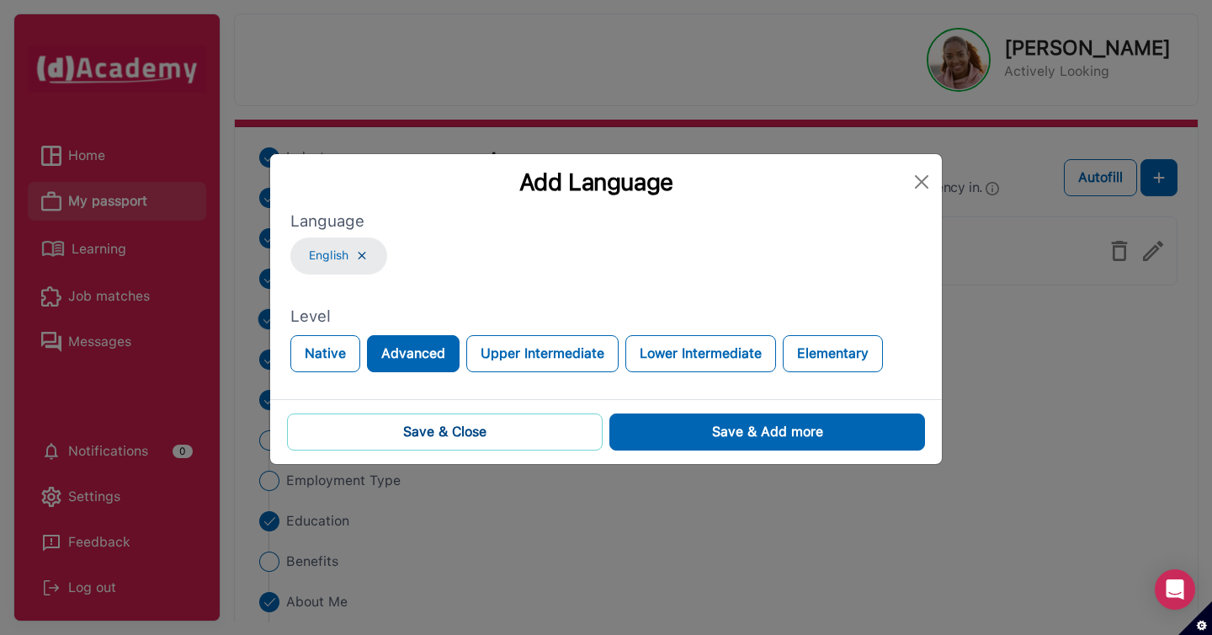
click at [567, 439] on button "Save & Close" at bounding box center [445, 431] width 316 height 37
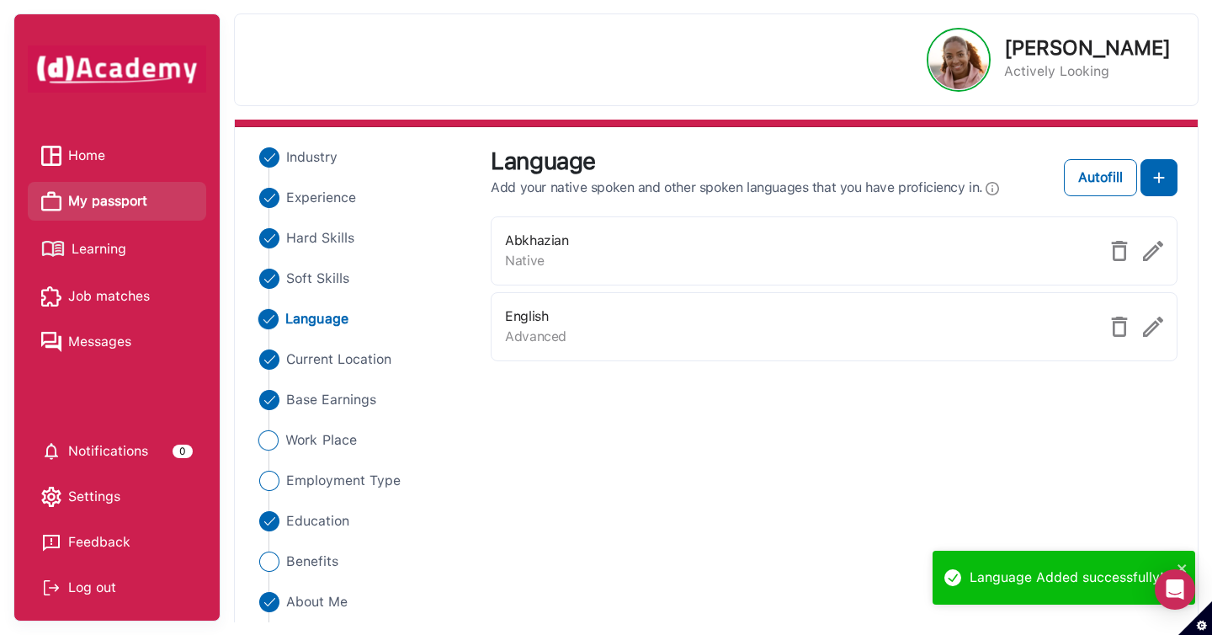
click at [343, 448] on span "Work Place" at bounding box center [321, 440] width 72 height 20
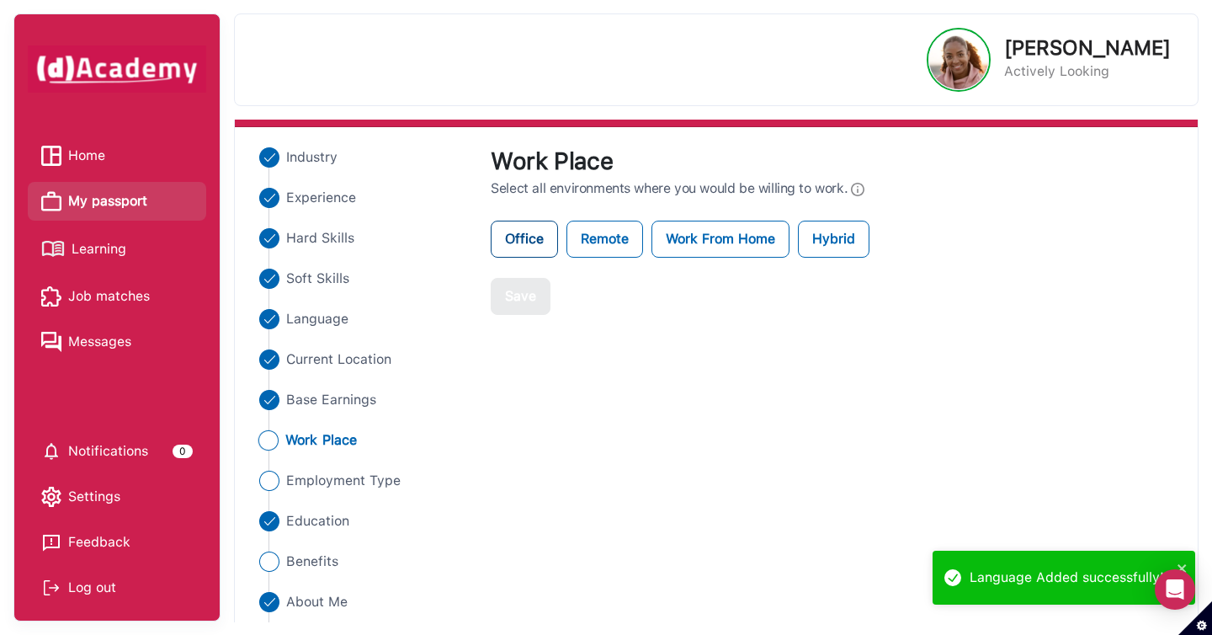
click at [518, 225] on label "Office" at bounding box center [524, 239] width 67 height 37
click at [574, 230] on label "Remote" at bounding box center [604, 239] width 77 height 37
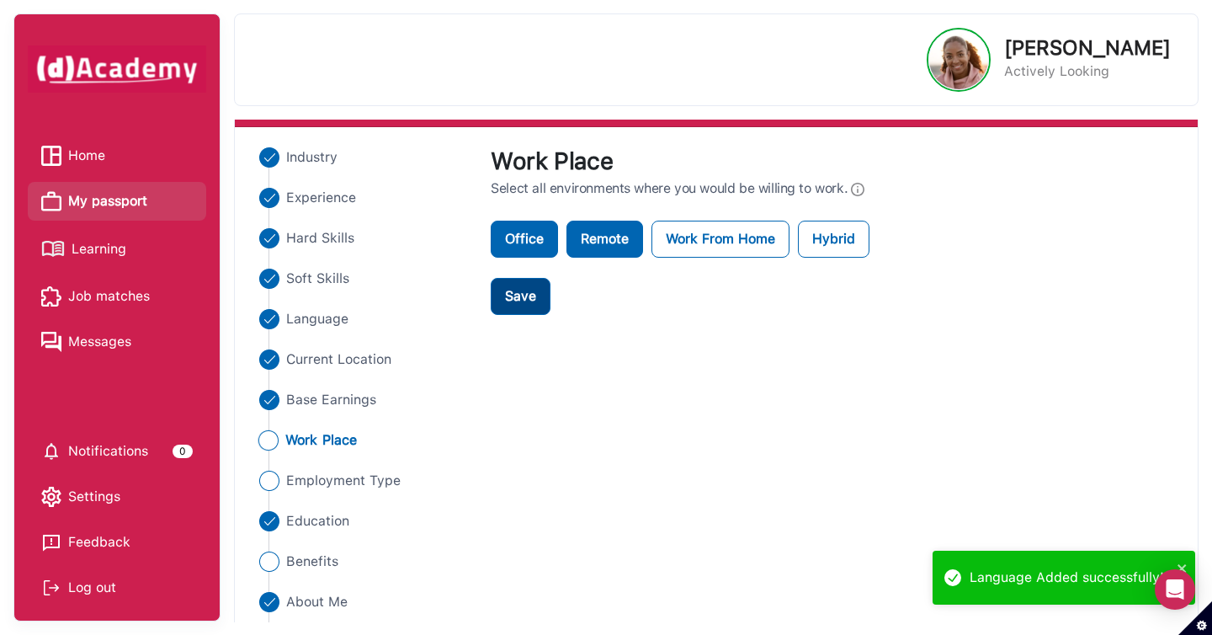
click at [526, 292] on div "Save" at bounding box center [520, 296] width 31 height 20
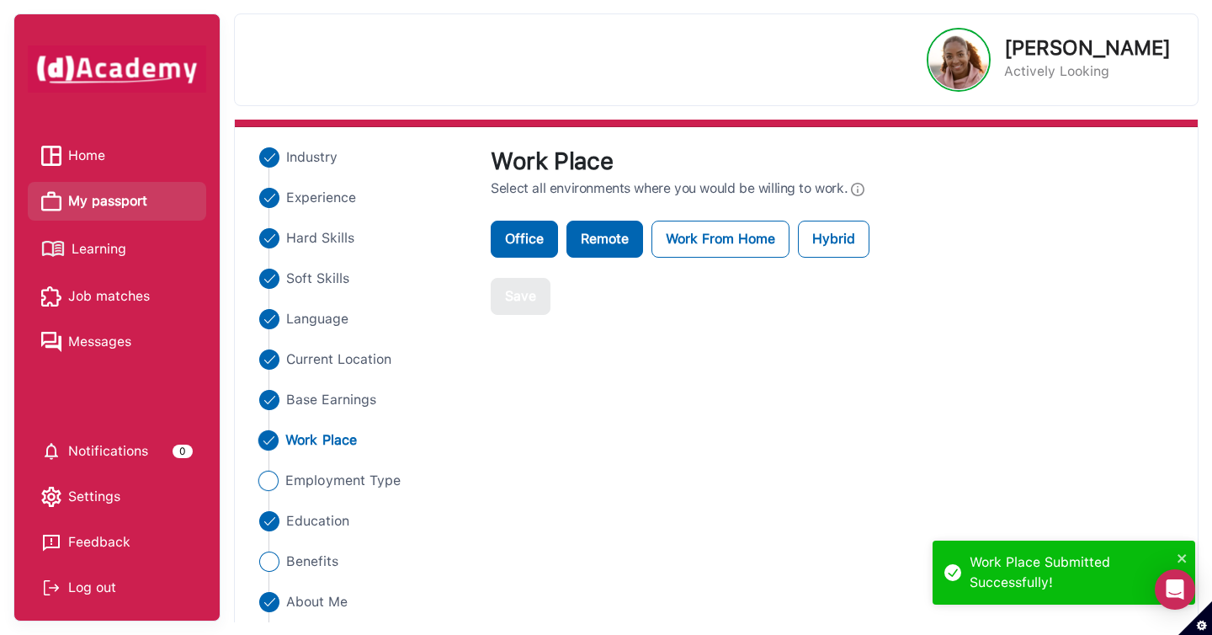
click at [362, 476] on span "Employment Type" at bounding box center [342, 480] width 115 height 20
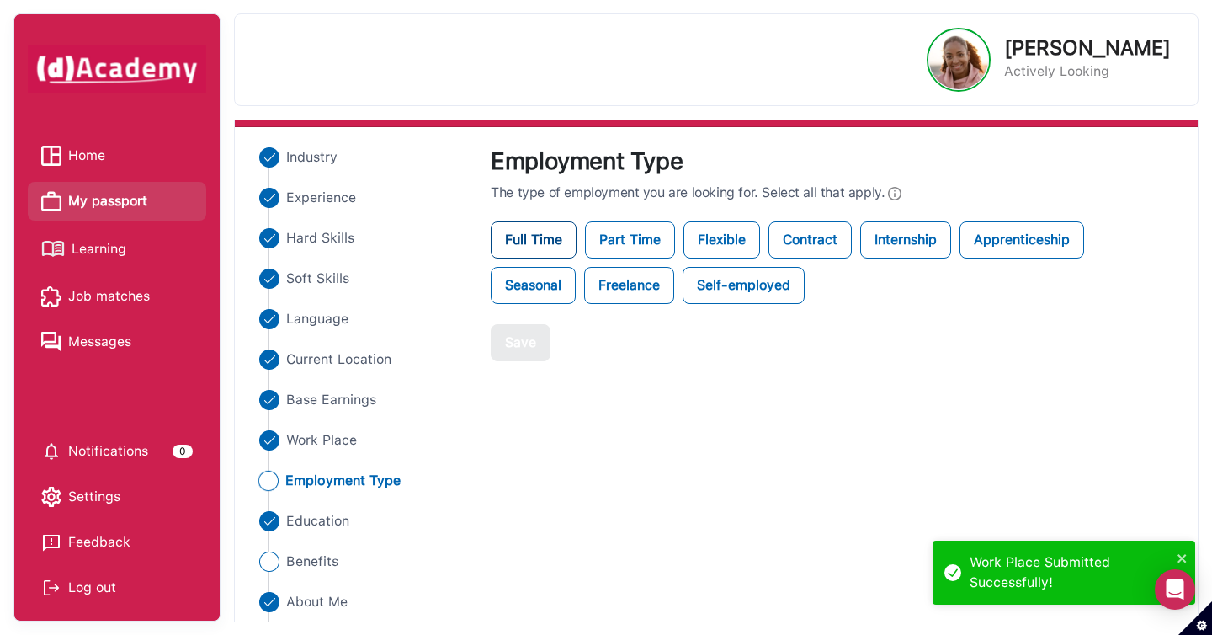
click at [551, 247] on label "Full Time" at bounding box center [534, 239] width 86 height 37
click at [540, 348] on button "Save" at bounding box center [521, 342] width 60 height 37
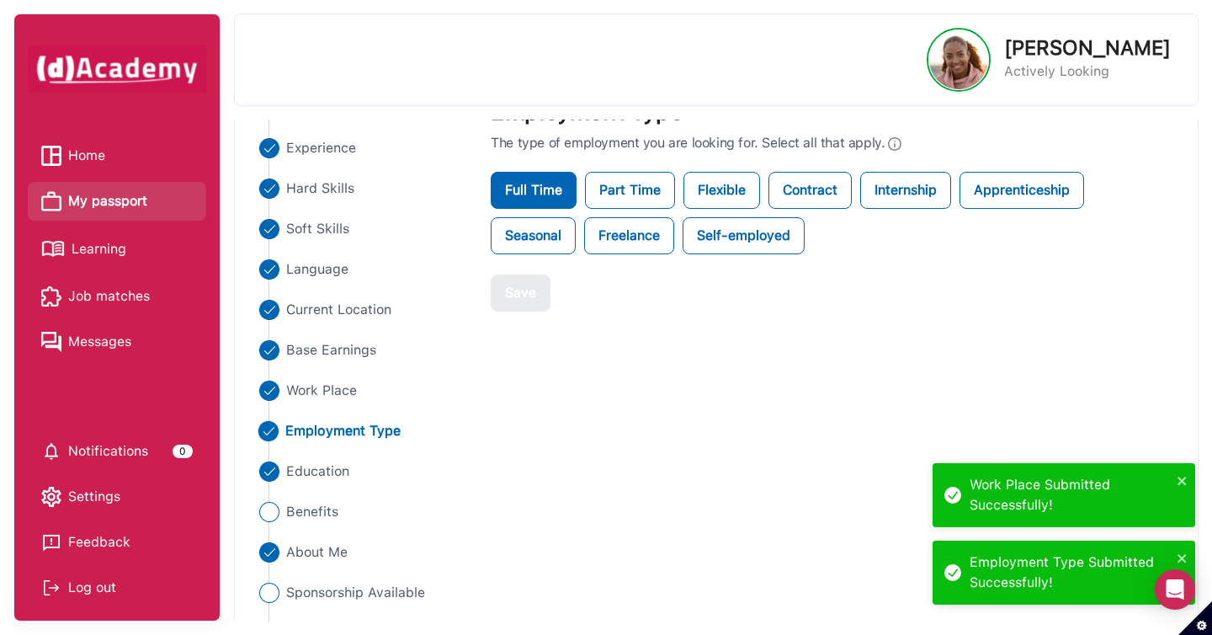
scroll to position [160, 0]
click at [325, 510] on span "Benefits" at bounding box center [311, 510] width 53 height 20
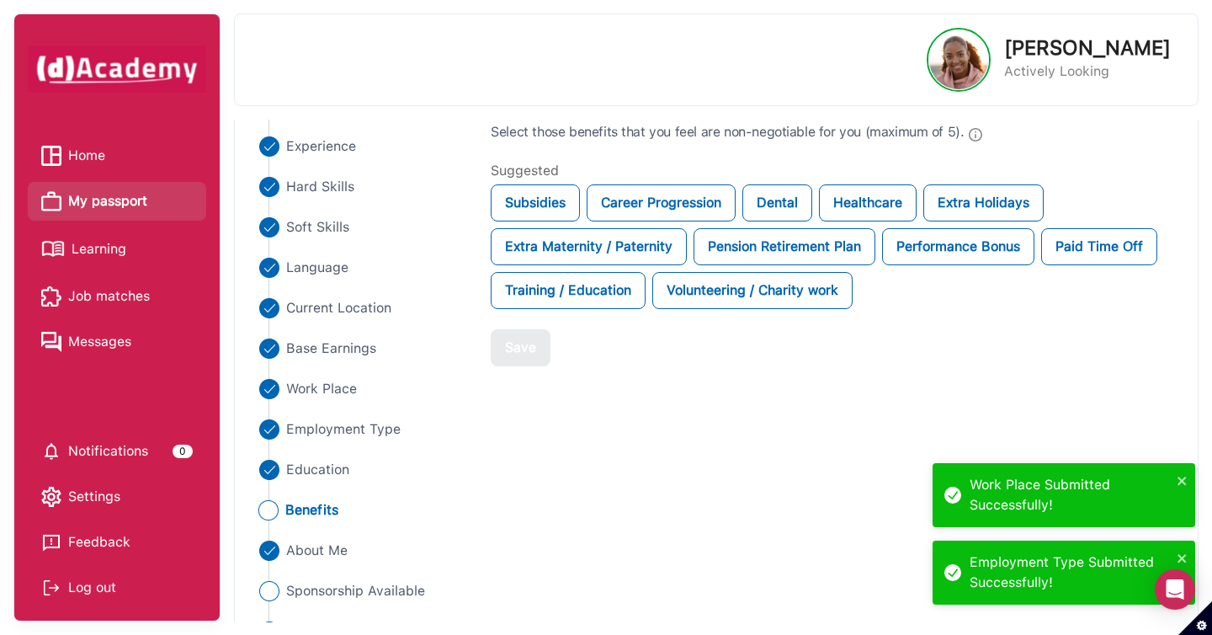
click at [387, 616] on ul "Industry Experience Hard Skills Soft Skills Language Current Location Base Earn…" at bounding box center [362, 368] width 215 height 545
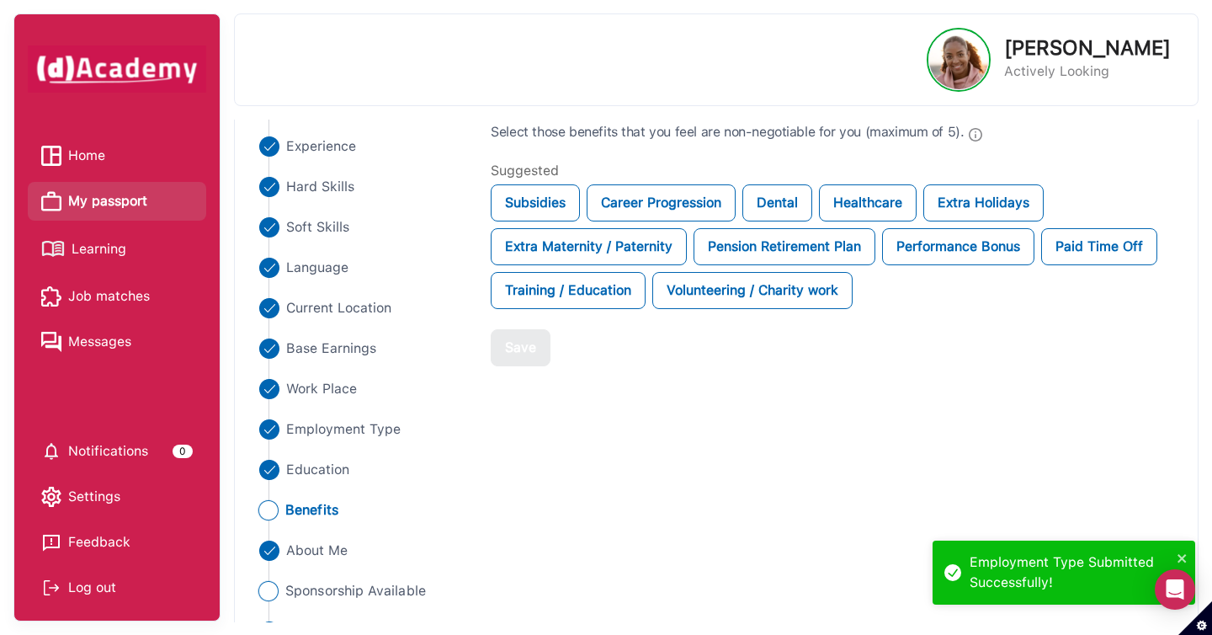
click at [387, 593] on span "Sponsorship Available" at bounding box center [355, 591] width 141 height 20
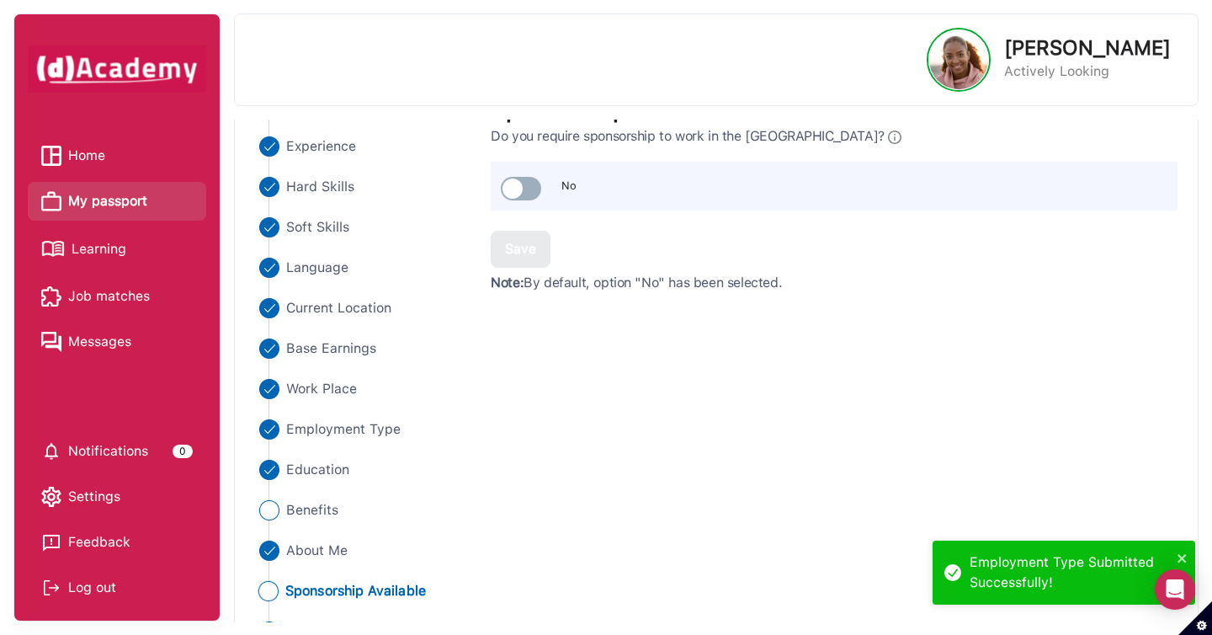
scroll to position [200, 0]
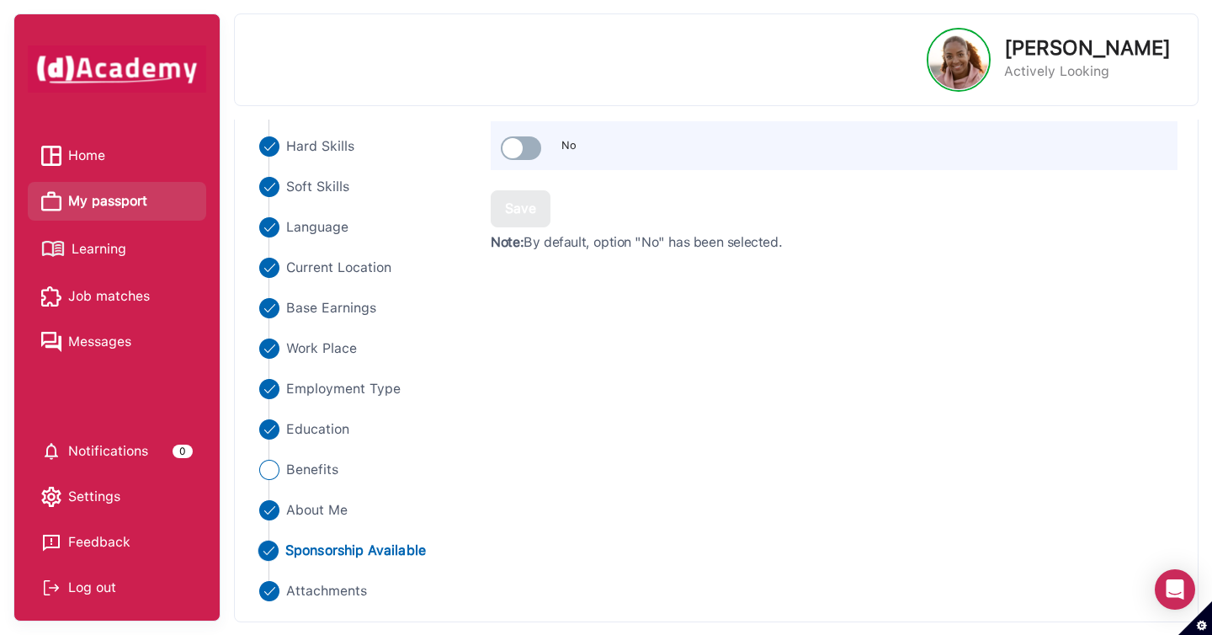
click at [82, 157] on span "Home" at bounding box center [86, 155] width 37 height 25
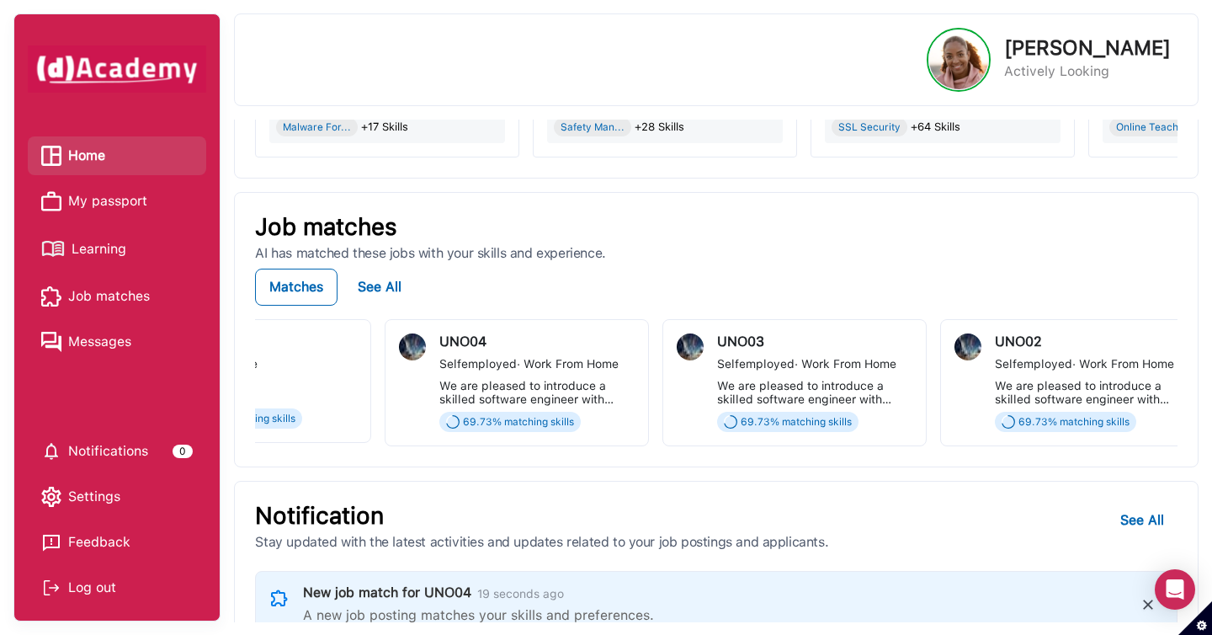
scroll to position [0, 453]
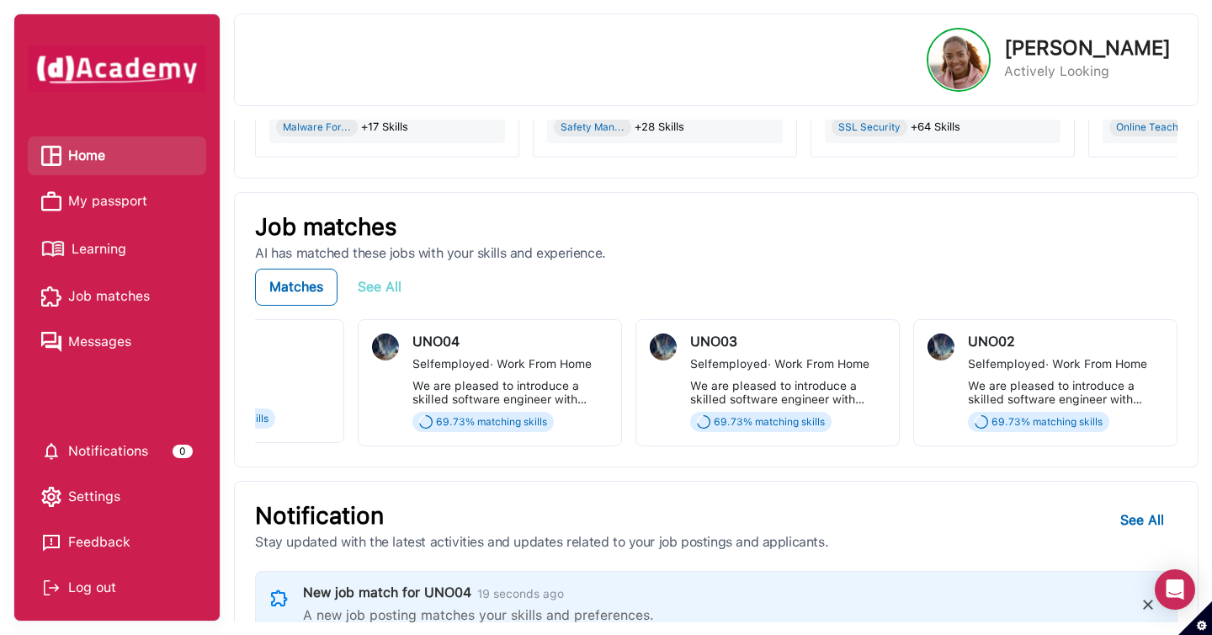
click at [382, 290] on div "See All" at bounding box center [380, 287] width 44 height 20
